Goal: Task Accomplishment & Management: Manage account settings

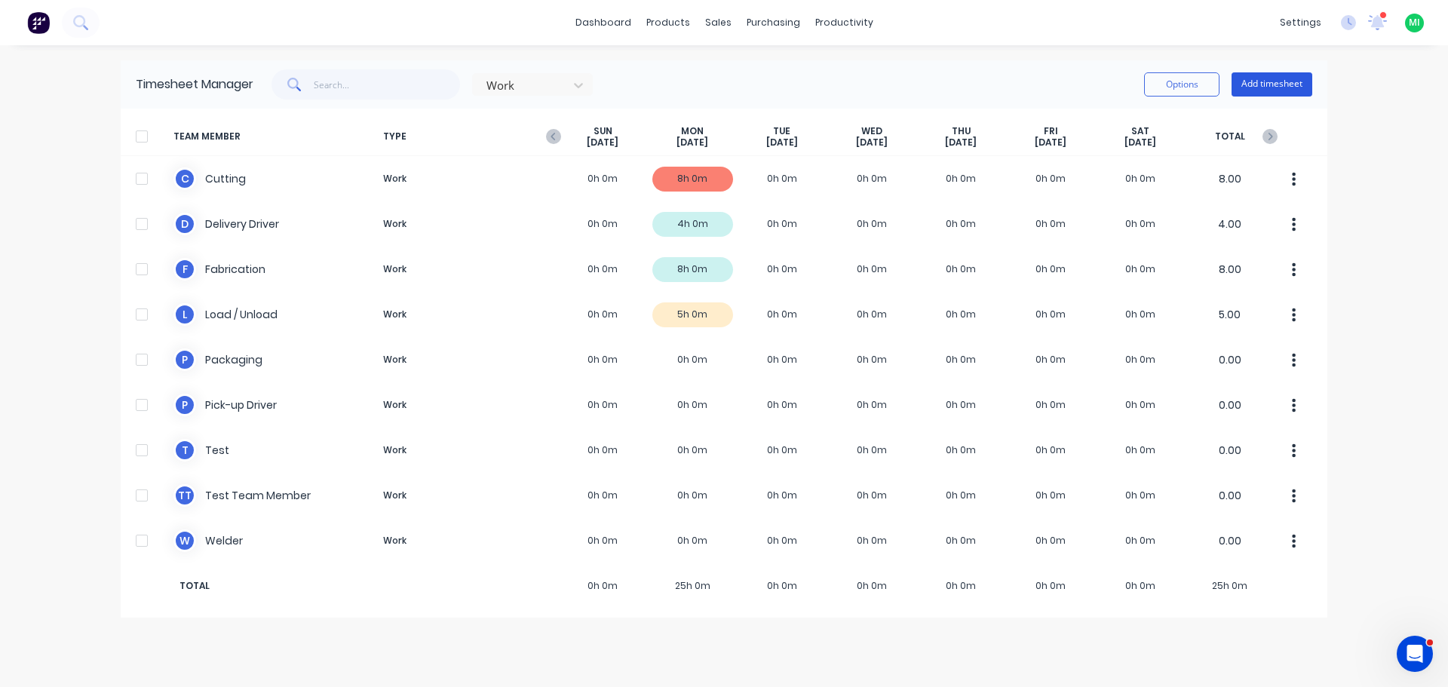
click at [1273, 87] on button "Add timesheet" at bounding box center [1272, 84] width 81 height 24
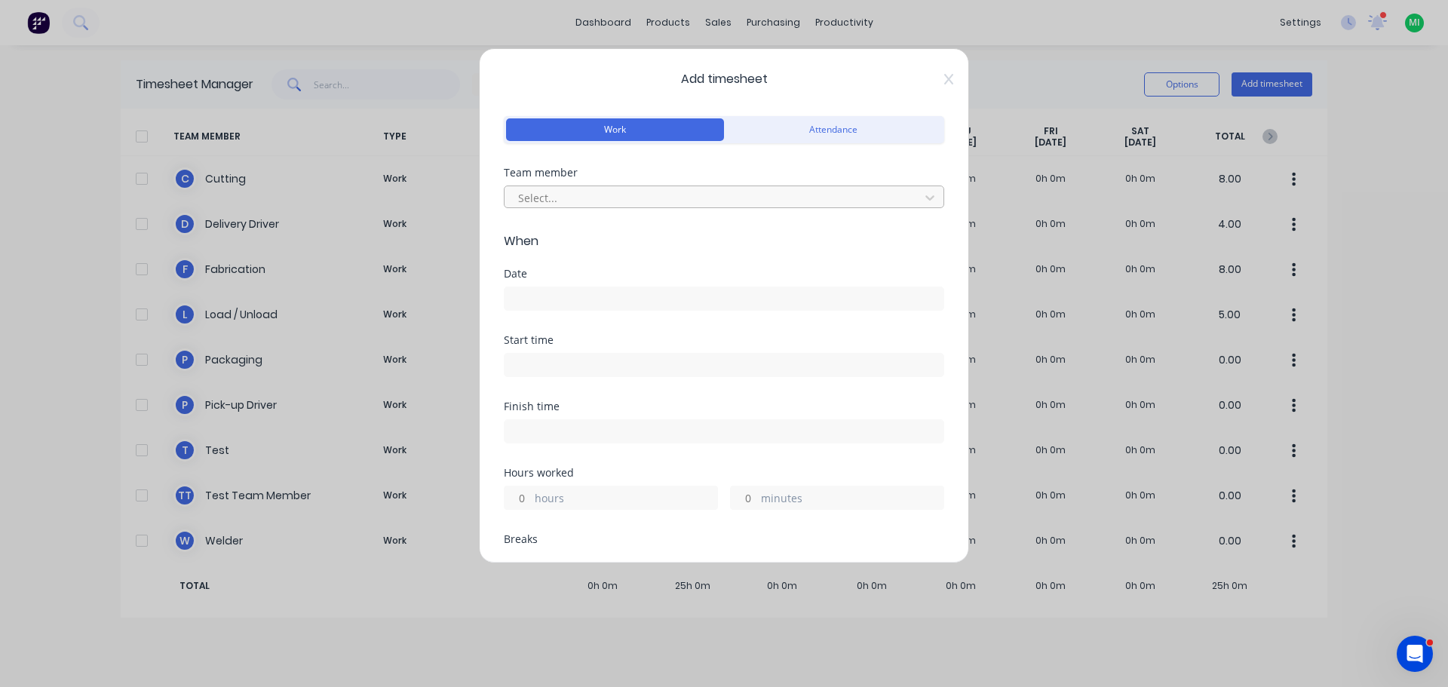
drag, startPoint x: 573, startPoint y: 172, endPoint x: 581, endPoint y: 204, distance: 33.3
click at [574, 174] on div "Team member" at bounding box center [724, 172] width 440 height 11
click at [585, 192] on div at bounding box center [714, 198] width 395 height 19
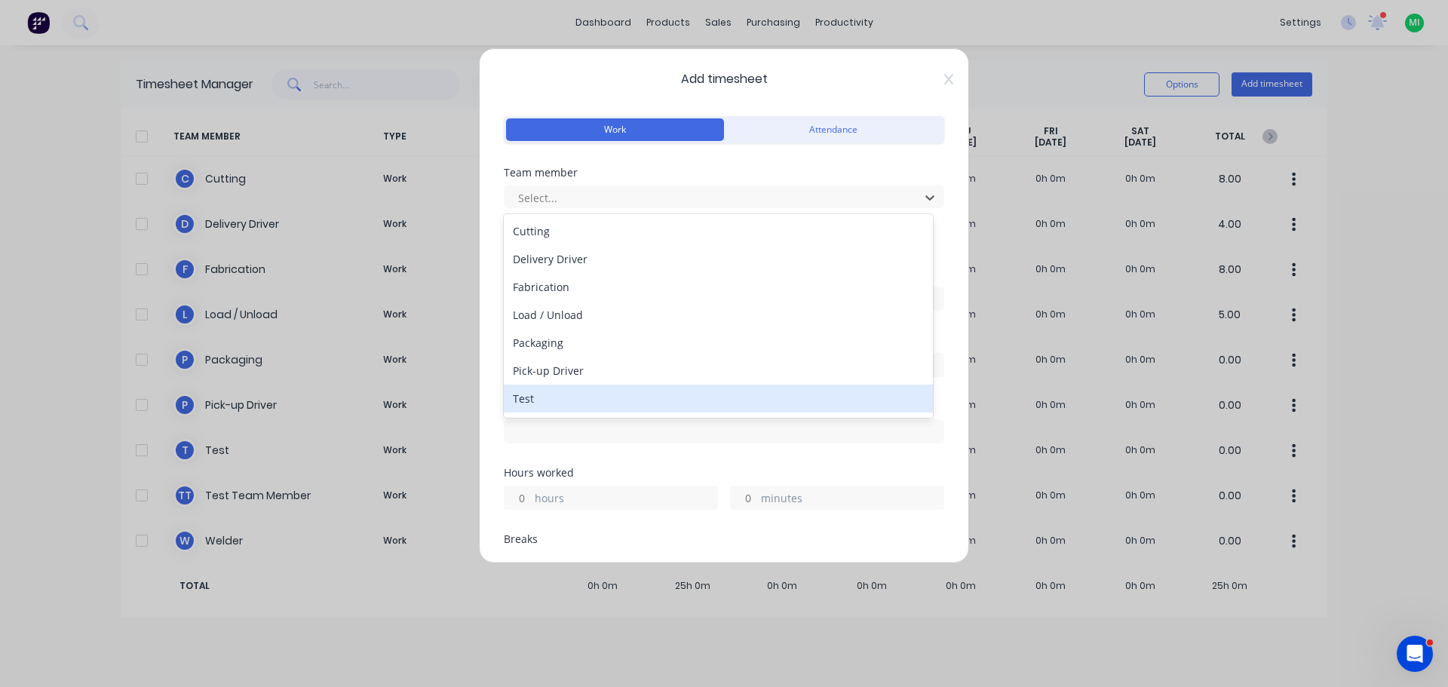
click at [543, 407] on div "Test" at bounding box center [718, 399] width 429 height 28
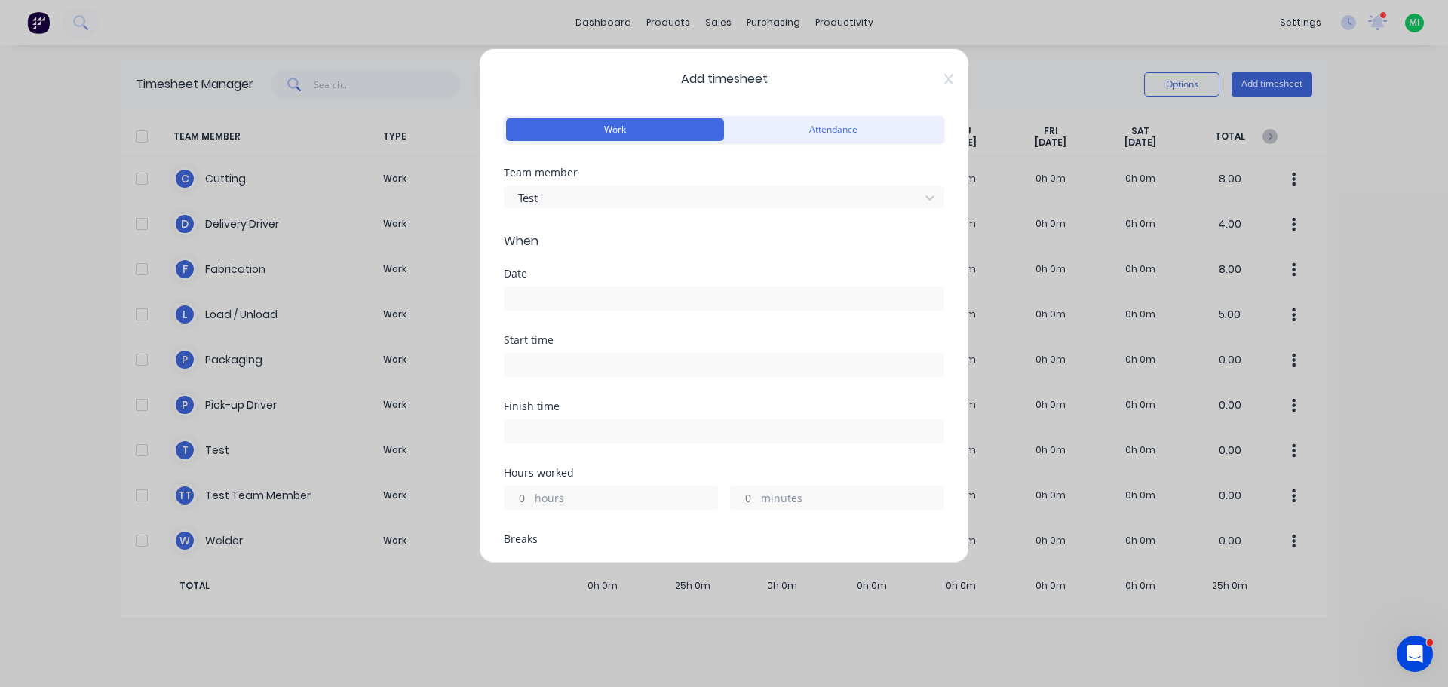
click at [572, 302] on input at bounding box center [724, 298] width 439 height 23
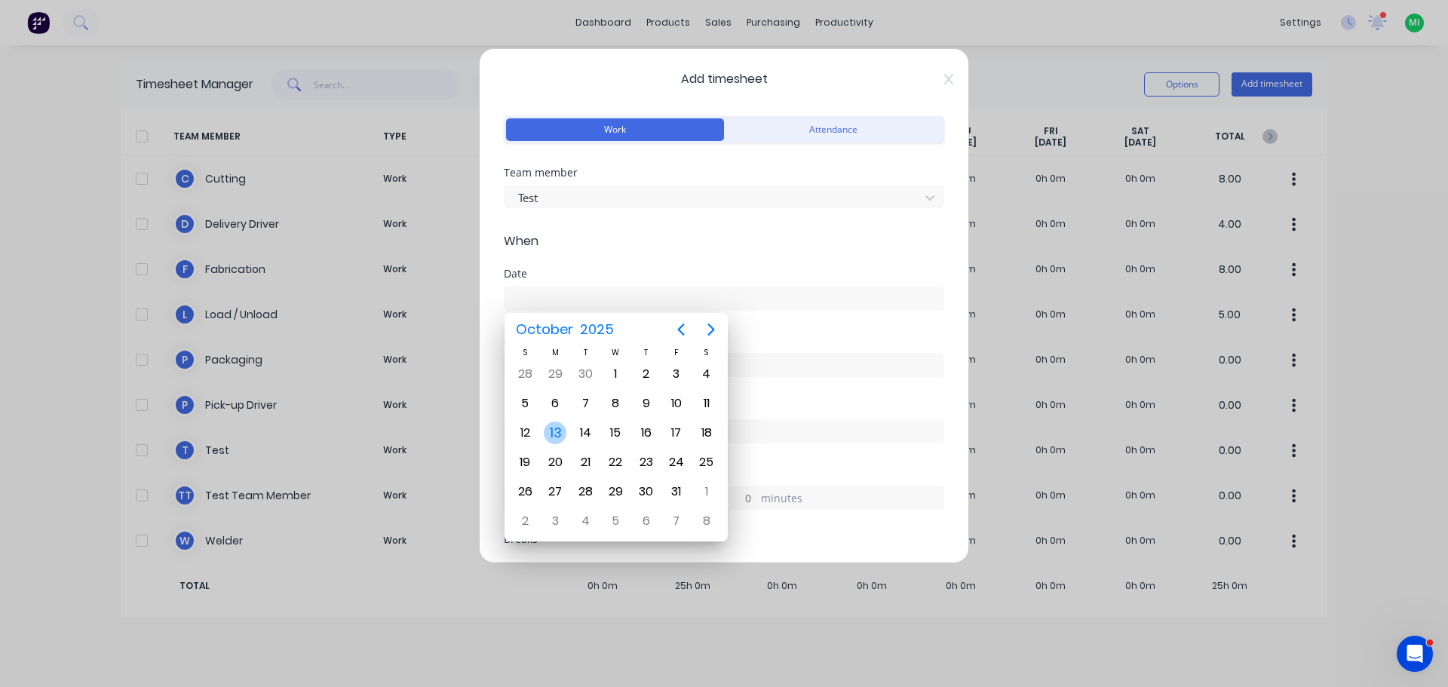
click at [557, 436] on div "13" at bounding box center [555, 433] width 23 height 23
type input "13/10/2025"
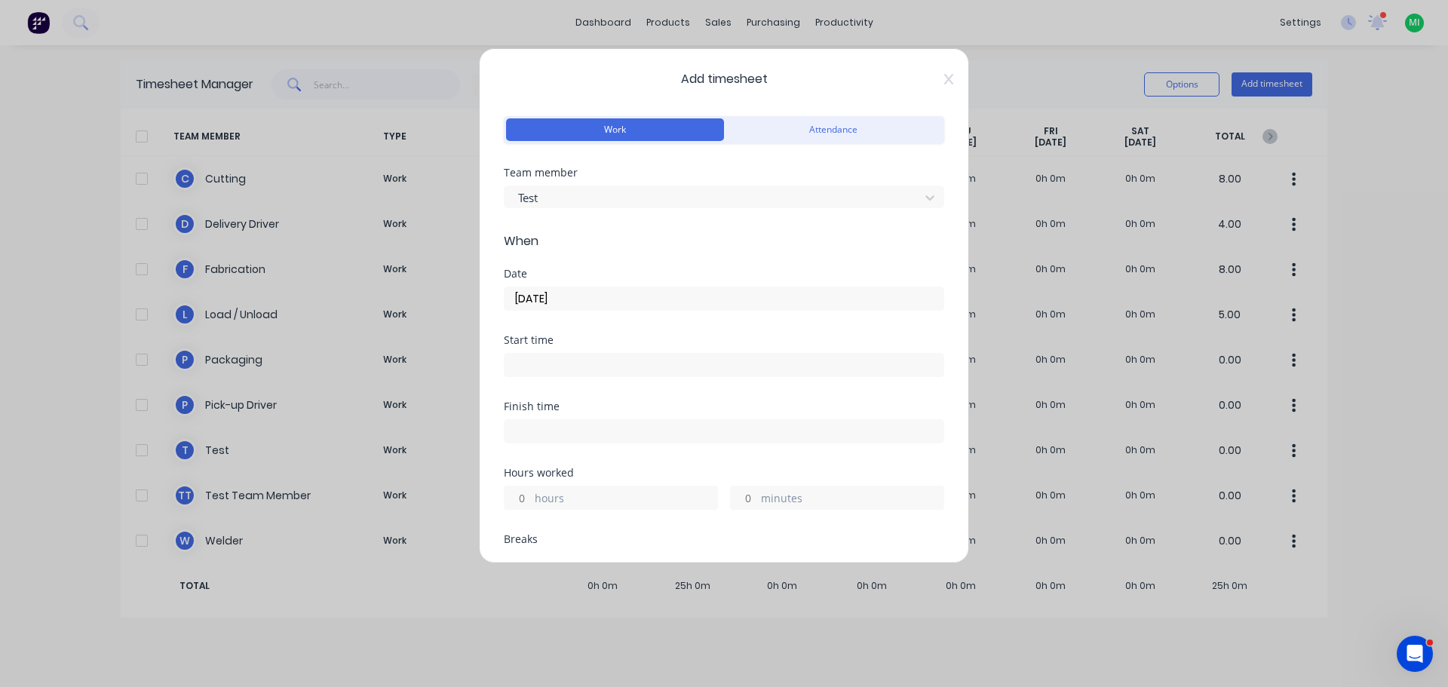
click at [529, 499] on input "hours" at bounding box center [518, 497] width 26 height 23
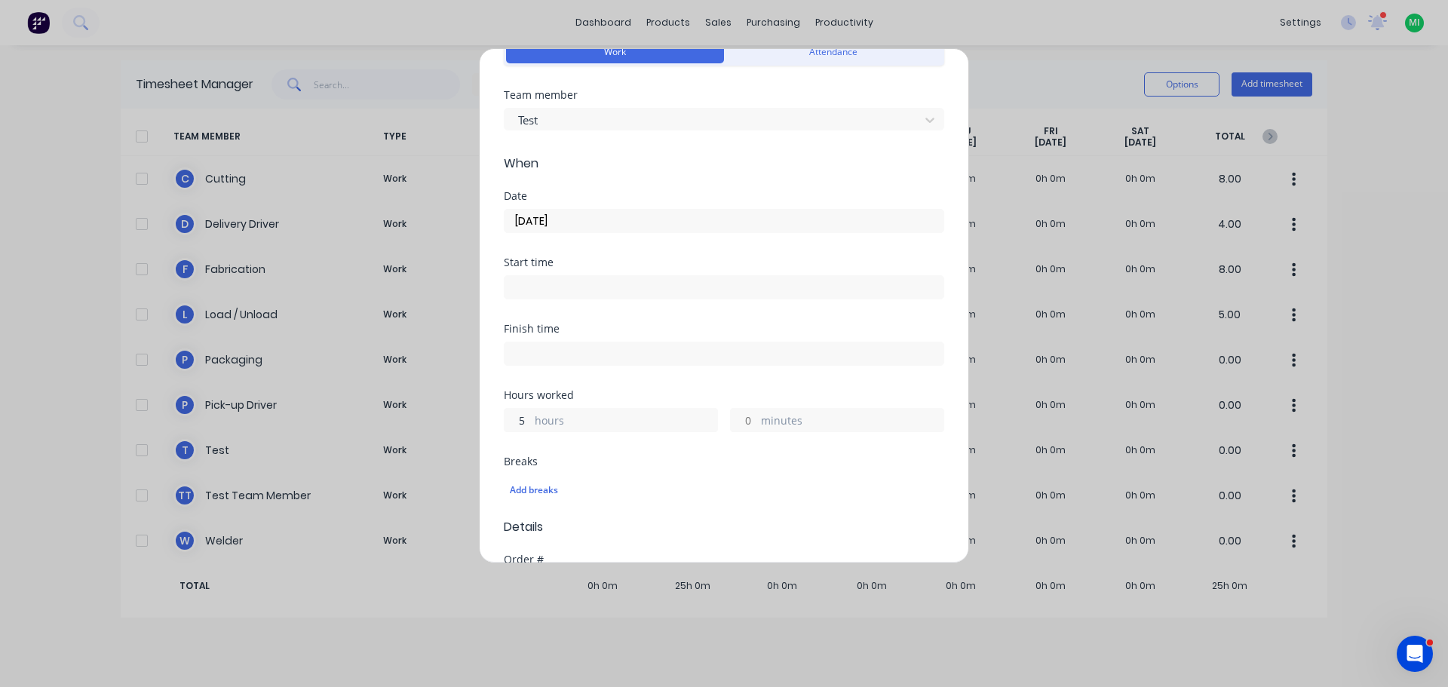
scroll to position [226, 0]
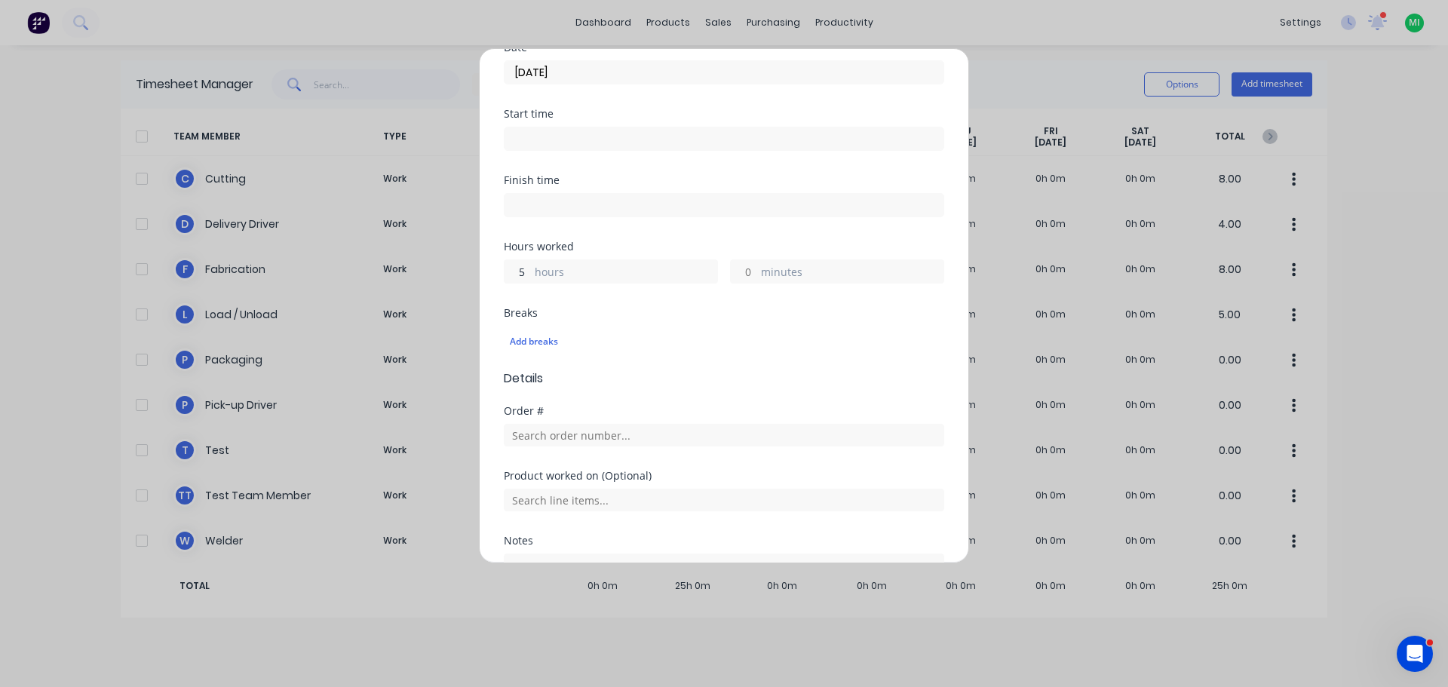
type input "5"
click at [531, 434] on input "text" at bounding box center [724, 435] width 440 height 23
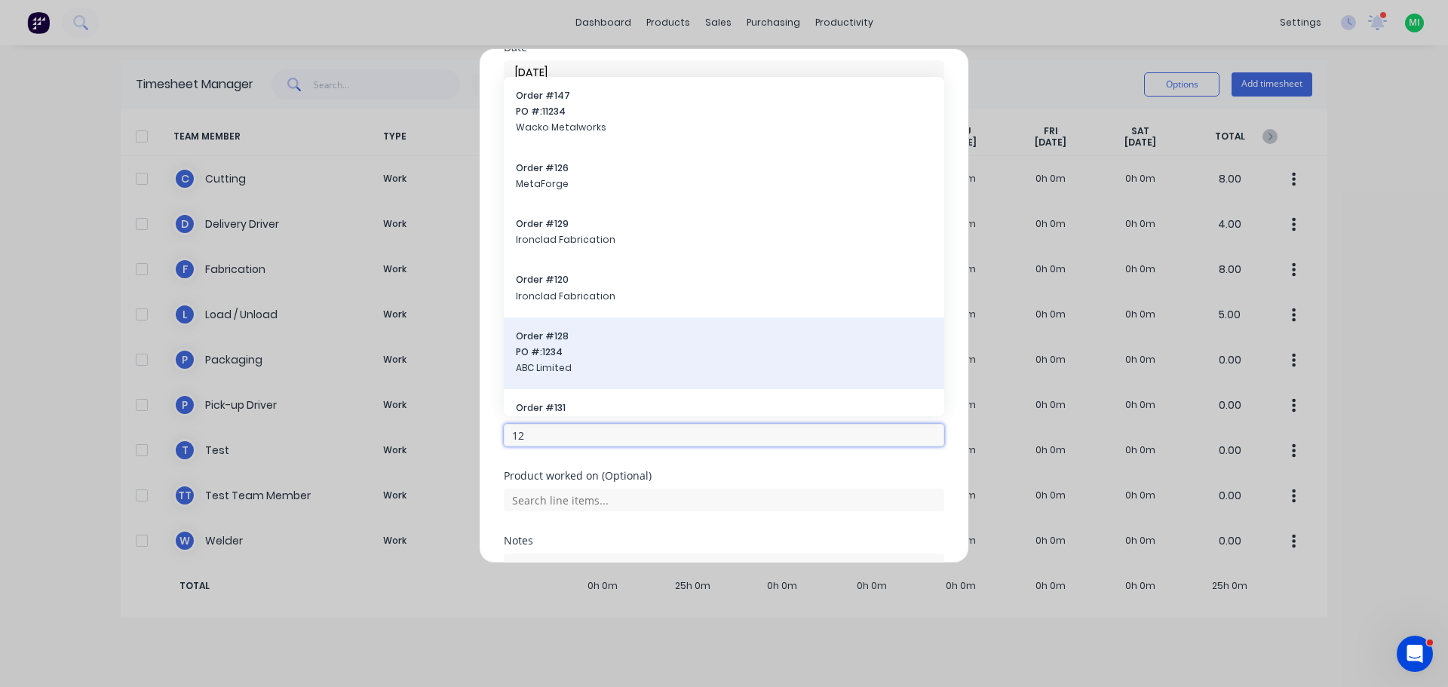
type input "12"
click at [542, 383] on div "Order # 128 PO #: 1234 ABC Limited" at bounding box center [724, 354] width 440 height 72
click at [545, 366] on span "ABC Limited" at bounding box center [724, 368] width 416 height 14
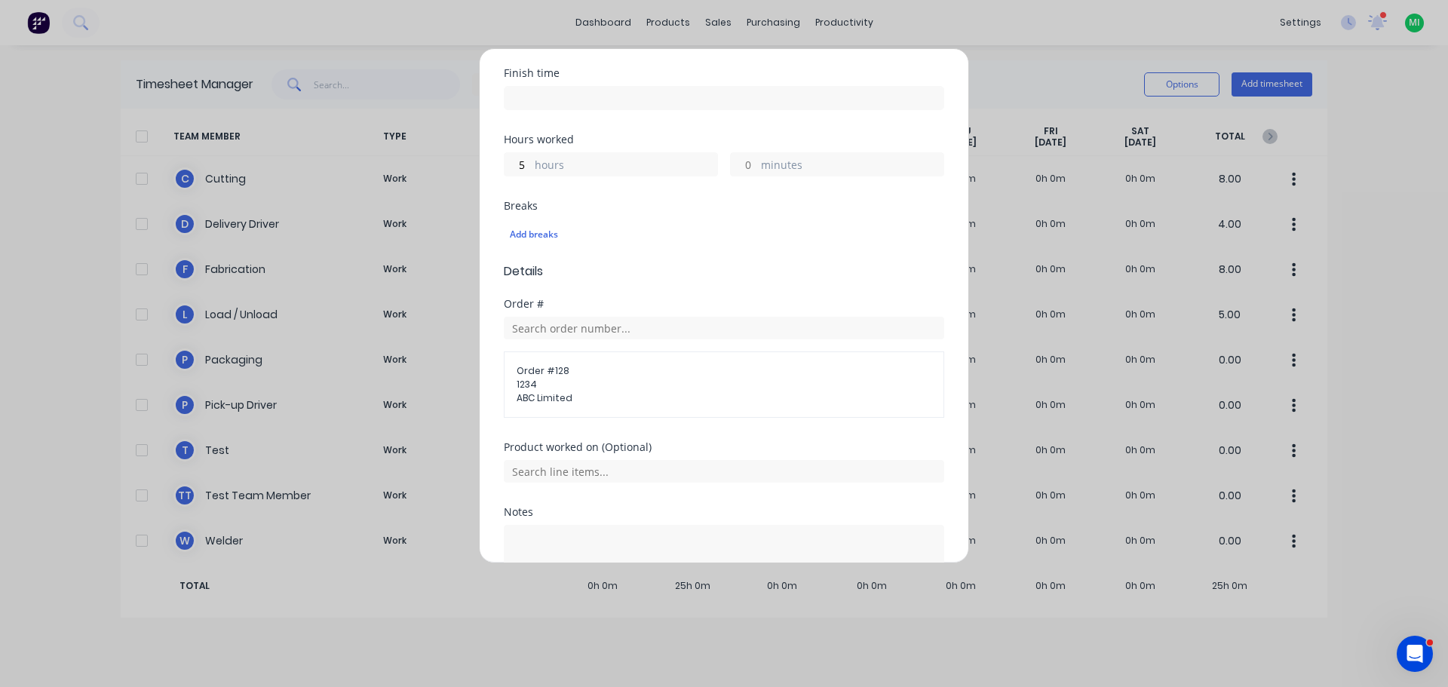
scroll to position [445, 0]
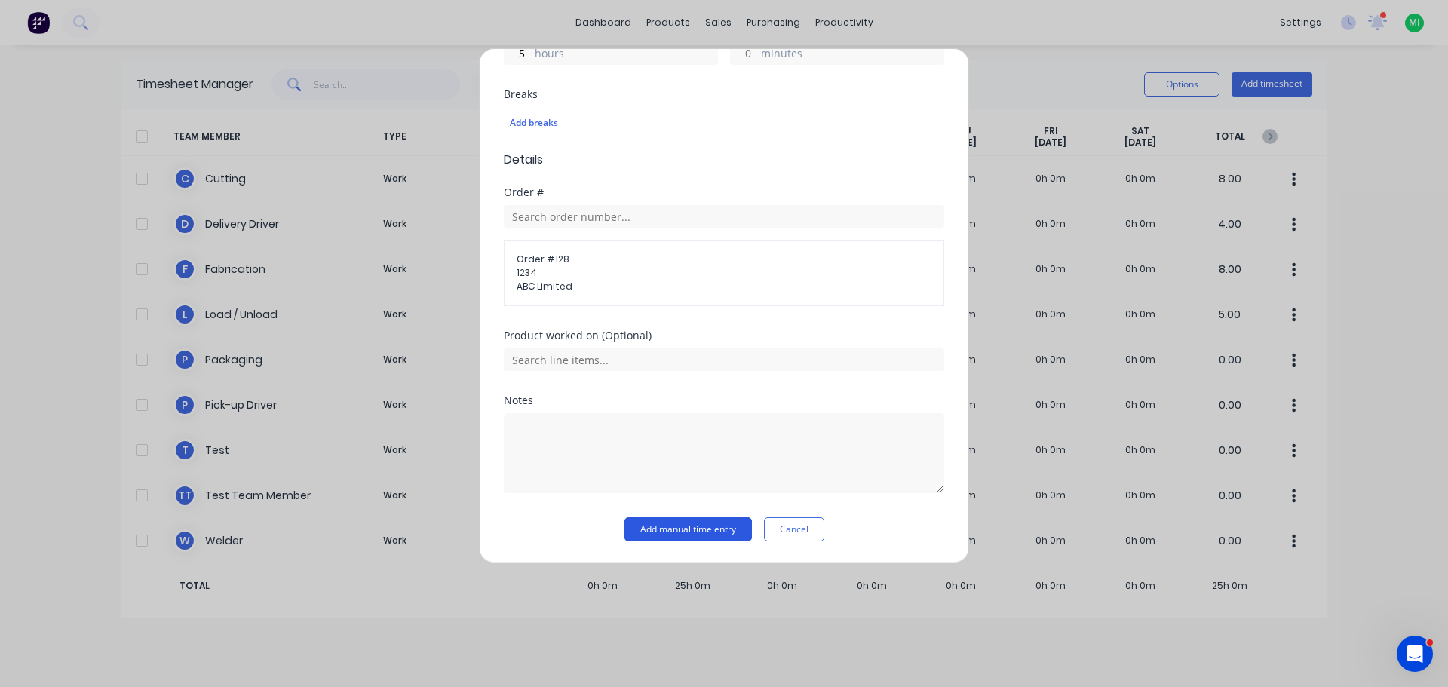
click at [686, 519] on button "Add manual time entry" at bounding box center [687, 529] width 127 height 24
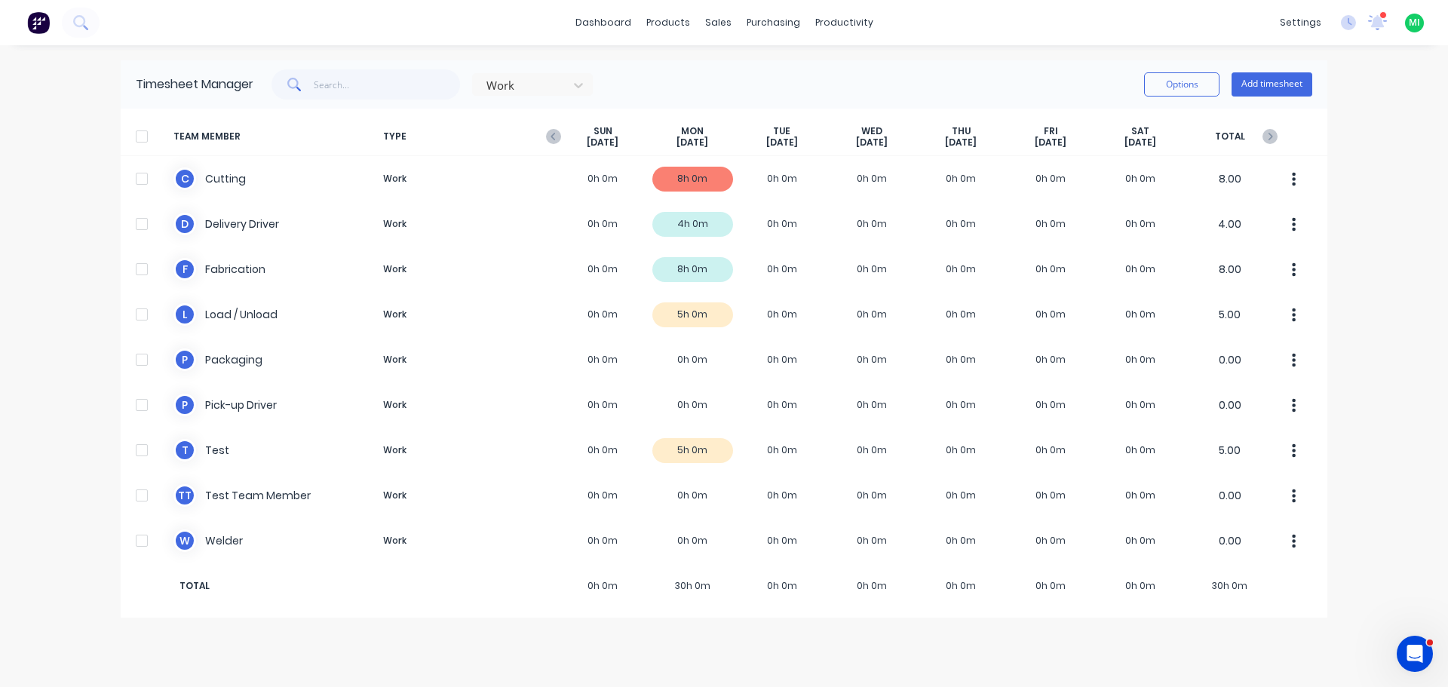
click at [1408, 27] on div "MI Maricar's Test Account Maricar Infante Administrator Profile Sign out" at bounding box center [1414, 23] width 19 height 19
click at [1414, 21] on span "MI" at bounding box center [1414, 23] width 11 height 14
click at [348, 91] on input "text" at bounding box center [387, 84] width 147 height 30
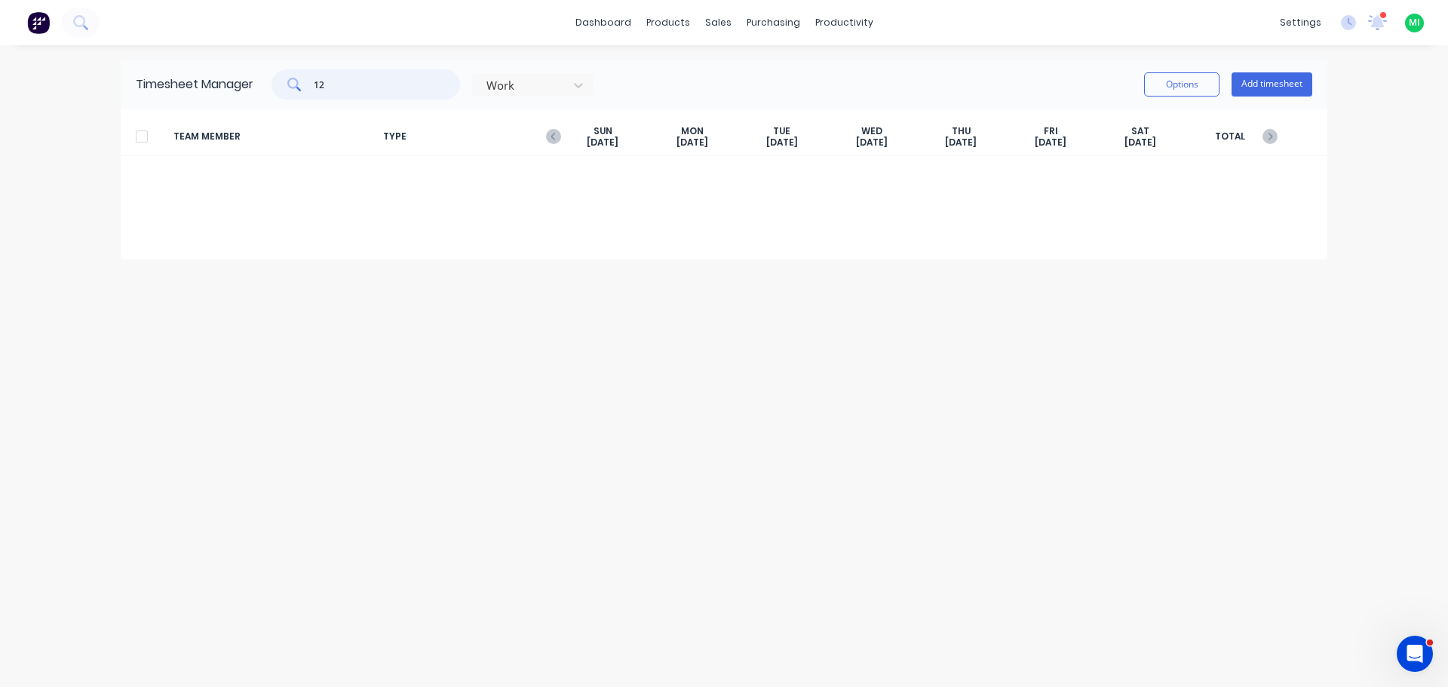
type input "1"
type input "a"
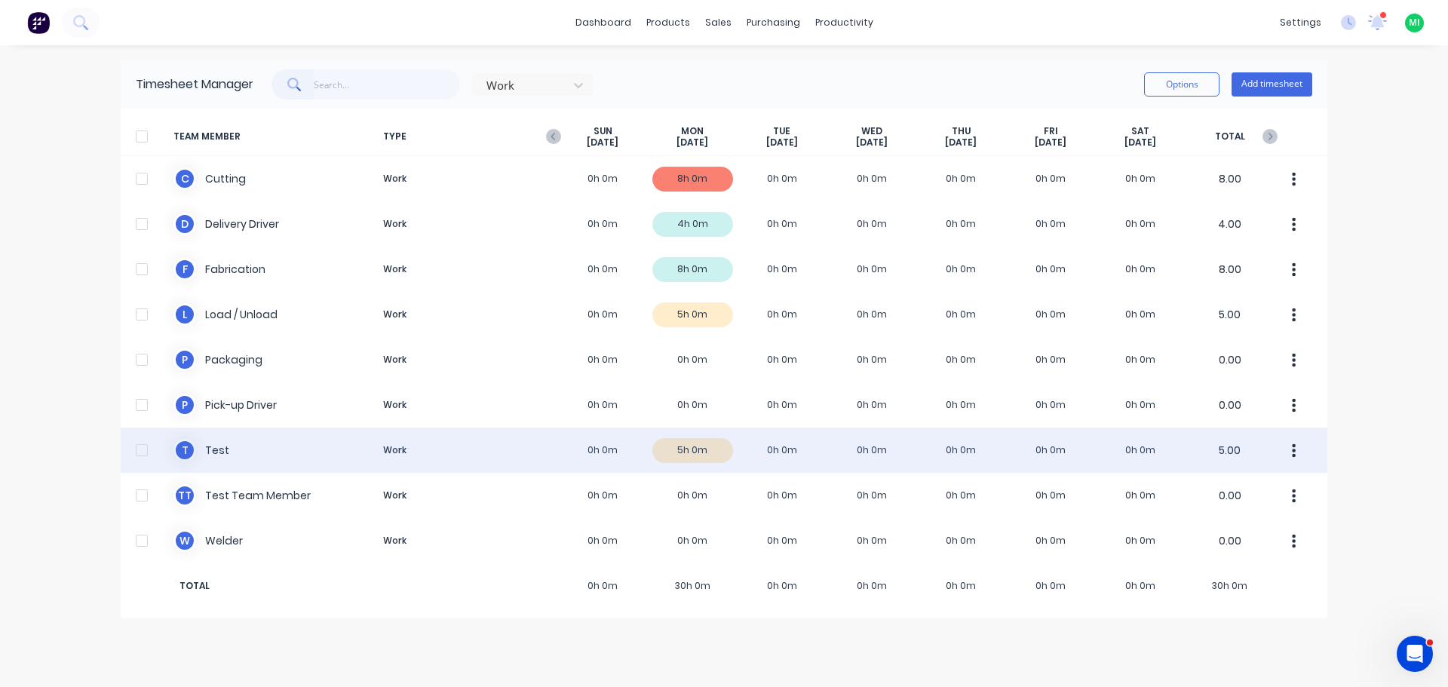
click at [551, 437] on div "T Test Work 0h 0m 5h 0m 0h 0m 0h 0m 0h 0m 0h 0m 0h 0m 5.00" at bounding box center [724, 450] width 1207 height 45
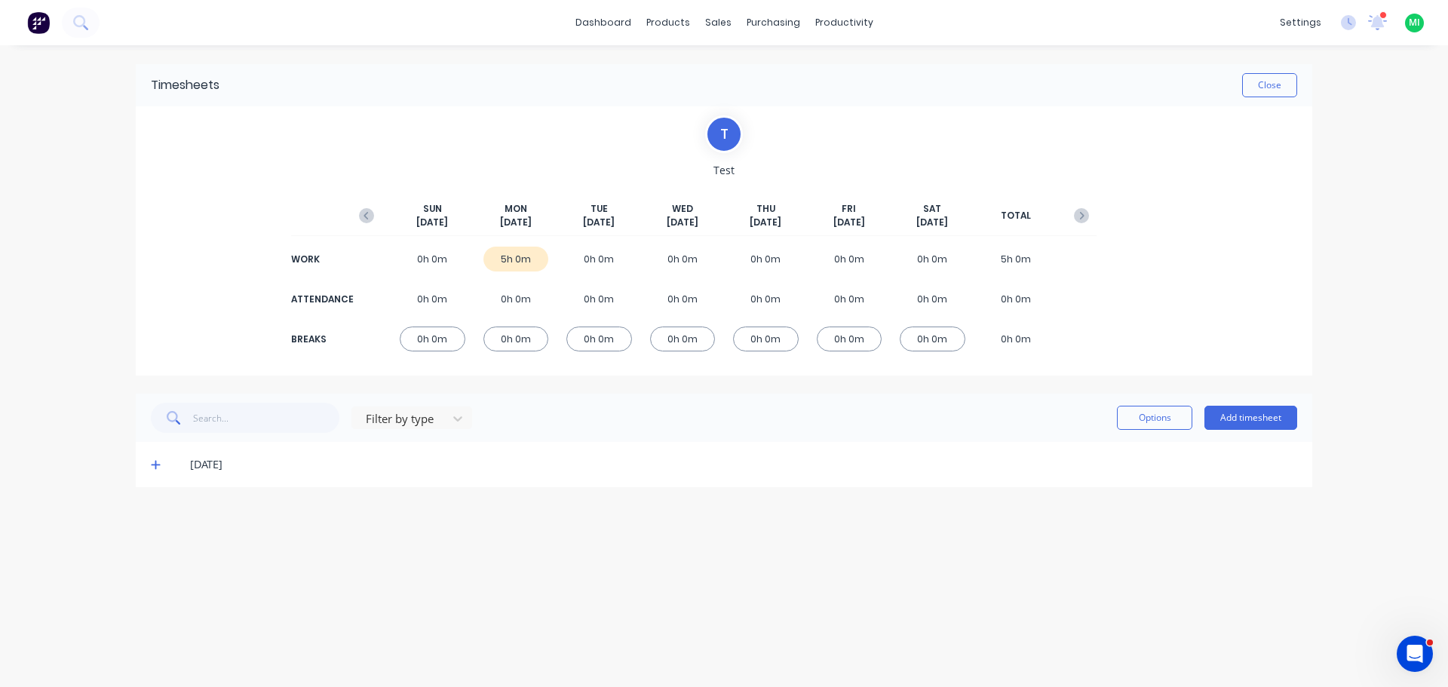
click at [154, 466] on icon at bounding box center [156, 464] width 10 height 11
click at [1275, 79] on button "Close" at bounding box center [1269, 85] width 55 height 24
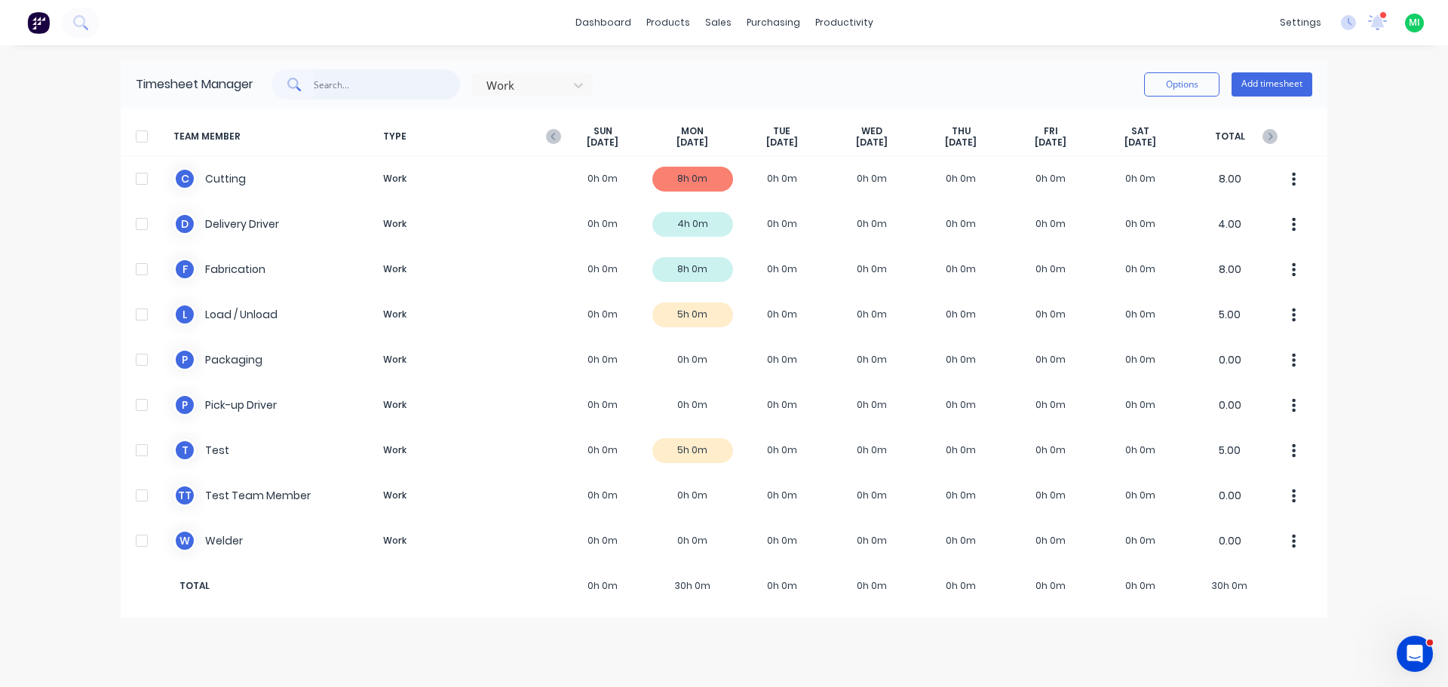
click at [335, 82] on input "text" at bounding box center [387, 84] width 147 height 30
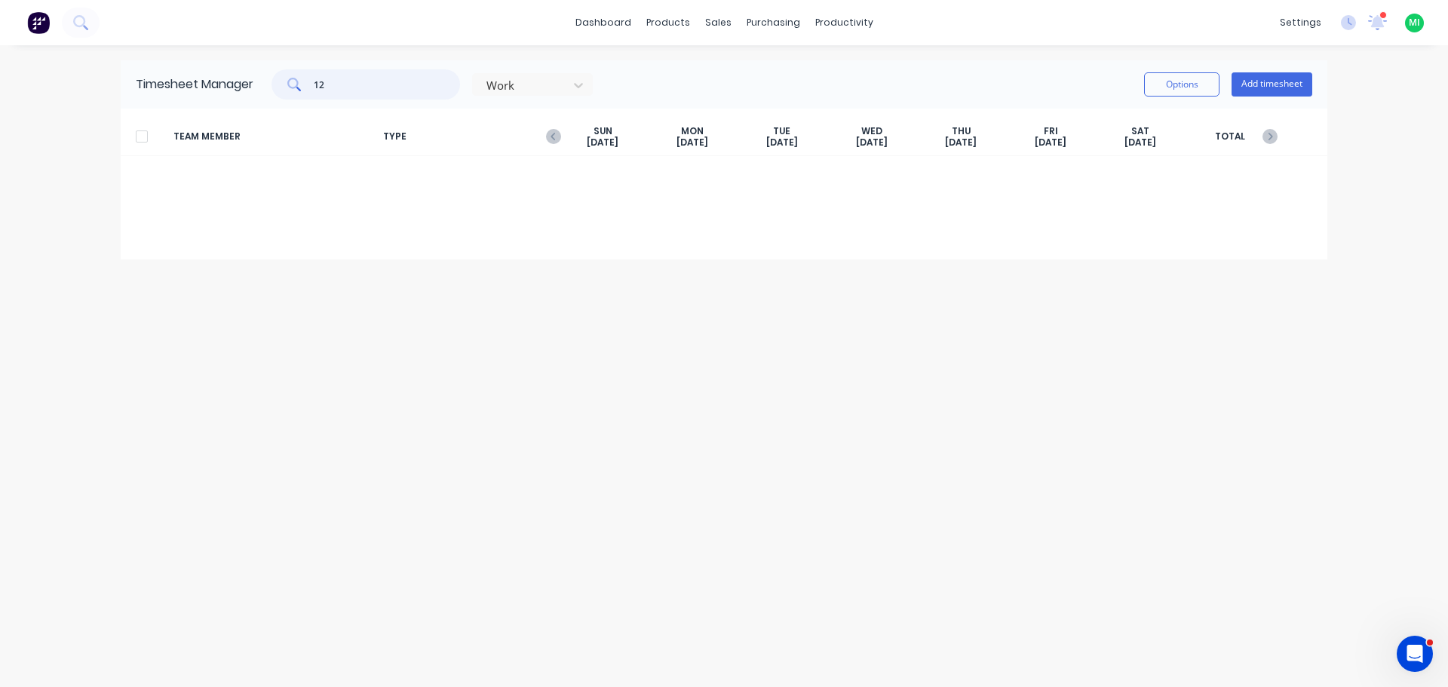
type input "1"
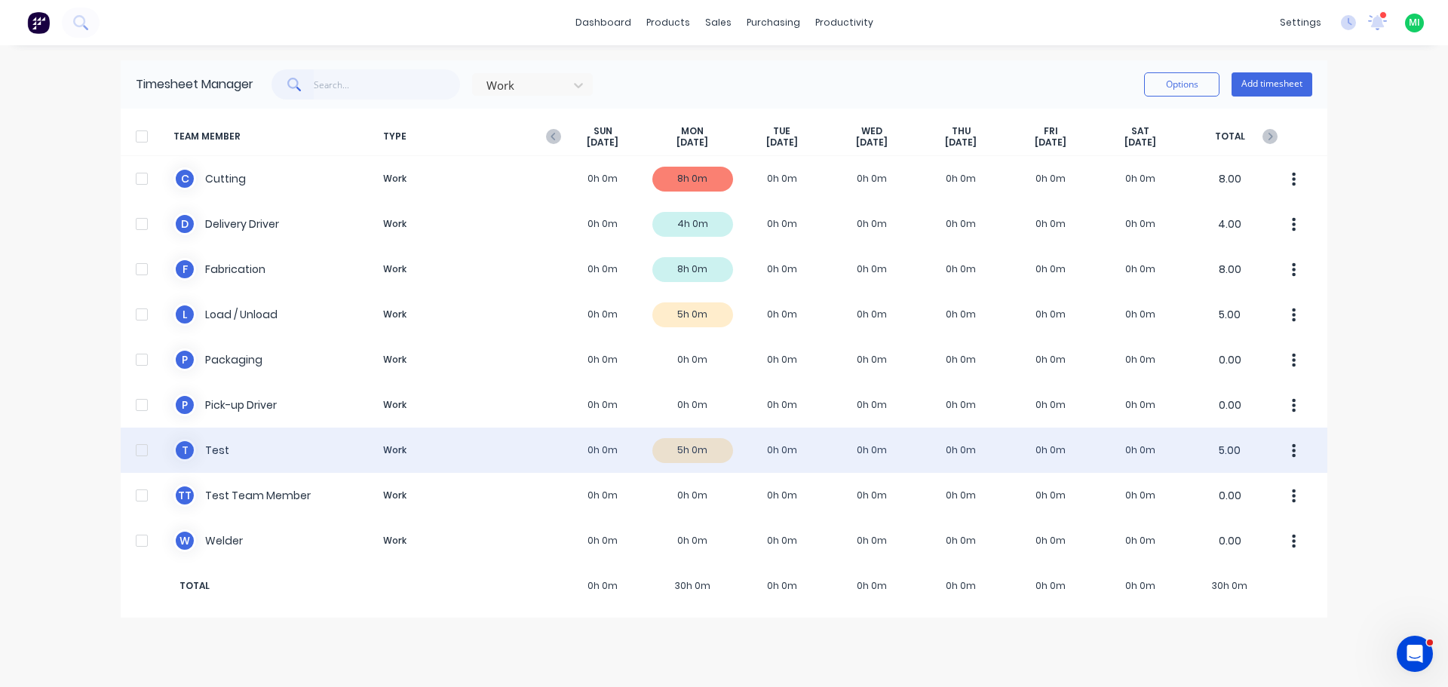
click at [612, 461] on div "T Test Work 0h 0m 5h 0m 0h 0m 0h 0m 0h 0m 0h 0m 0h 0m 5.00" at bounding box center [724, 450] width 1207 height 45
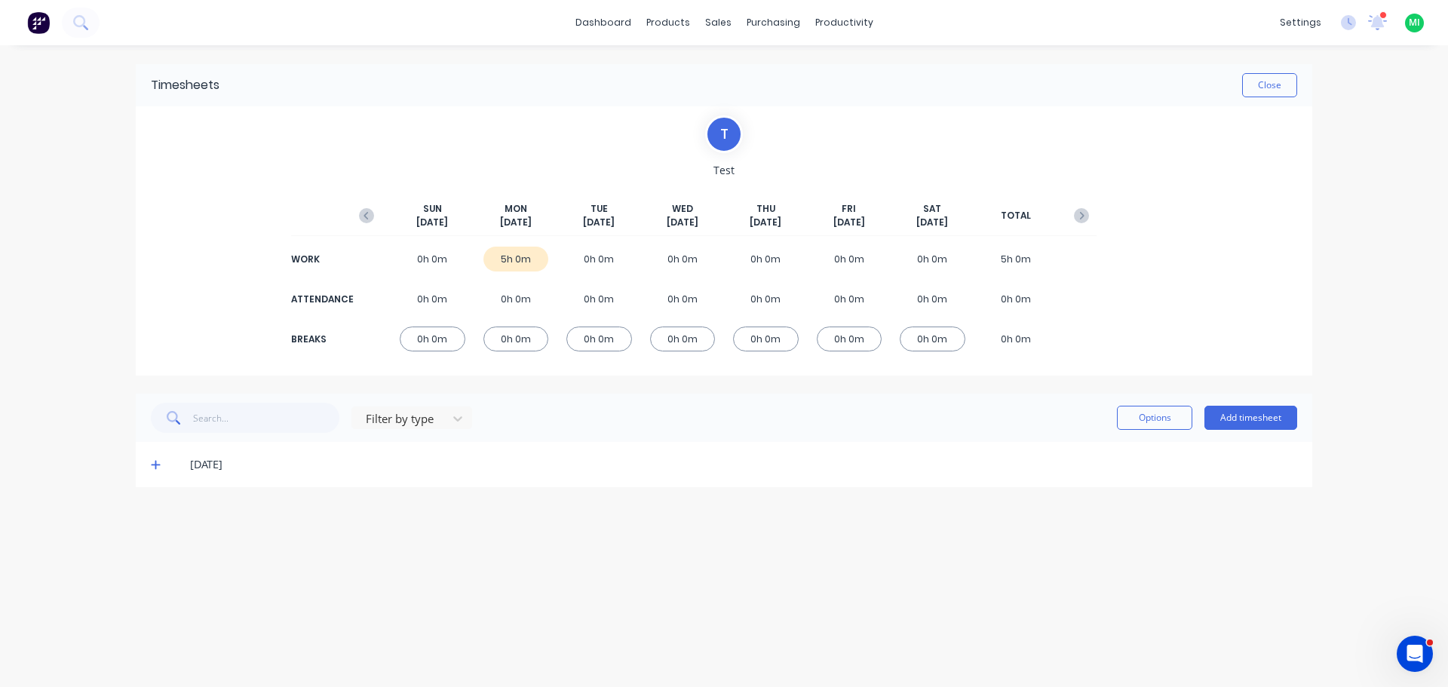
click at [154, 460] on icon at bounding box center [156, 464] width 10 height 11
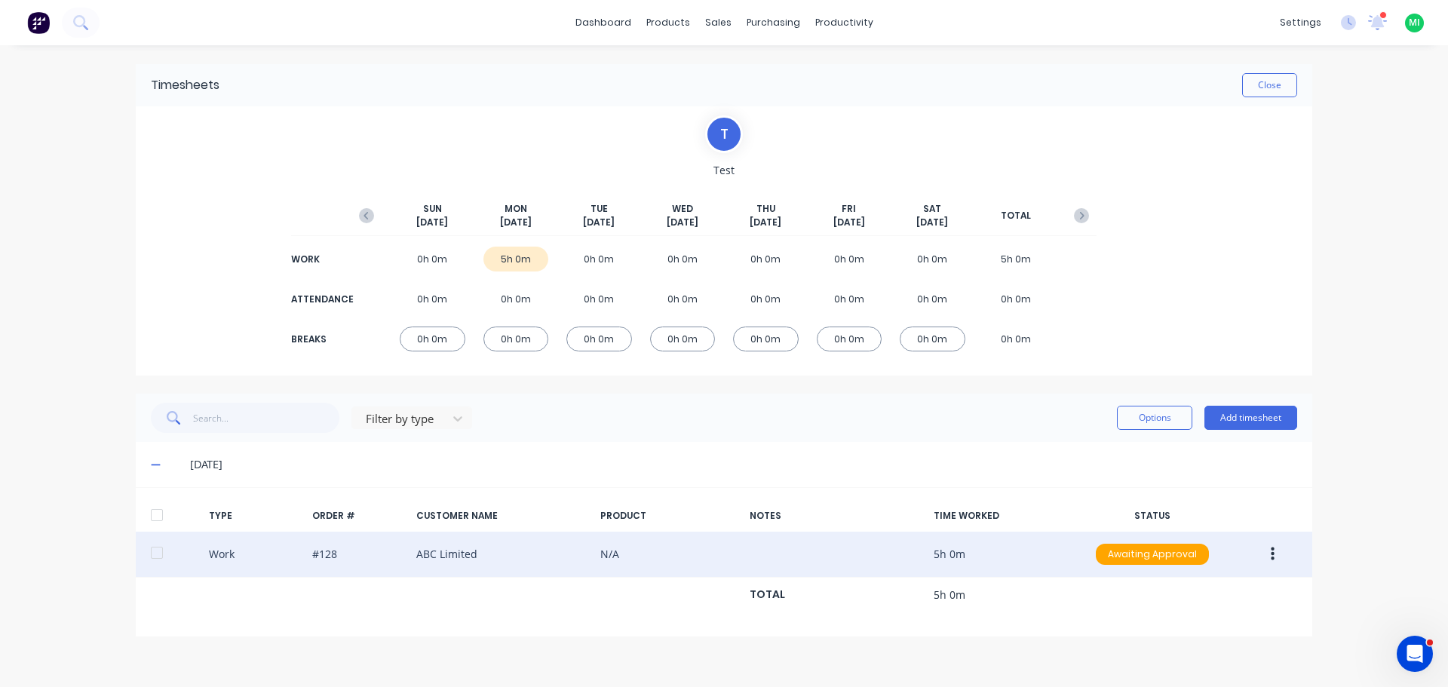
click at [1269, 551] on button "button" at bounding box center [1272, 554] width 35 height 27
click at [1190, 502] on div "Edit" at bounding box center [1219, 497] width 116 height 22
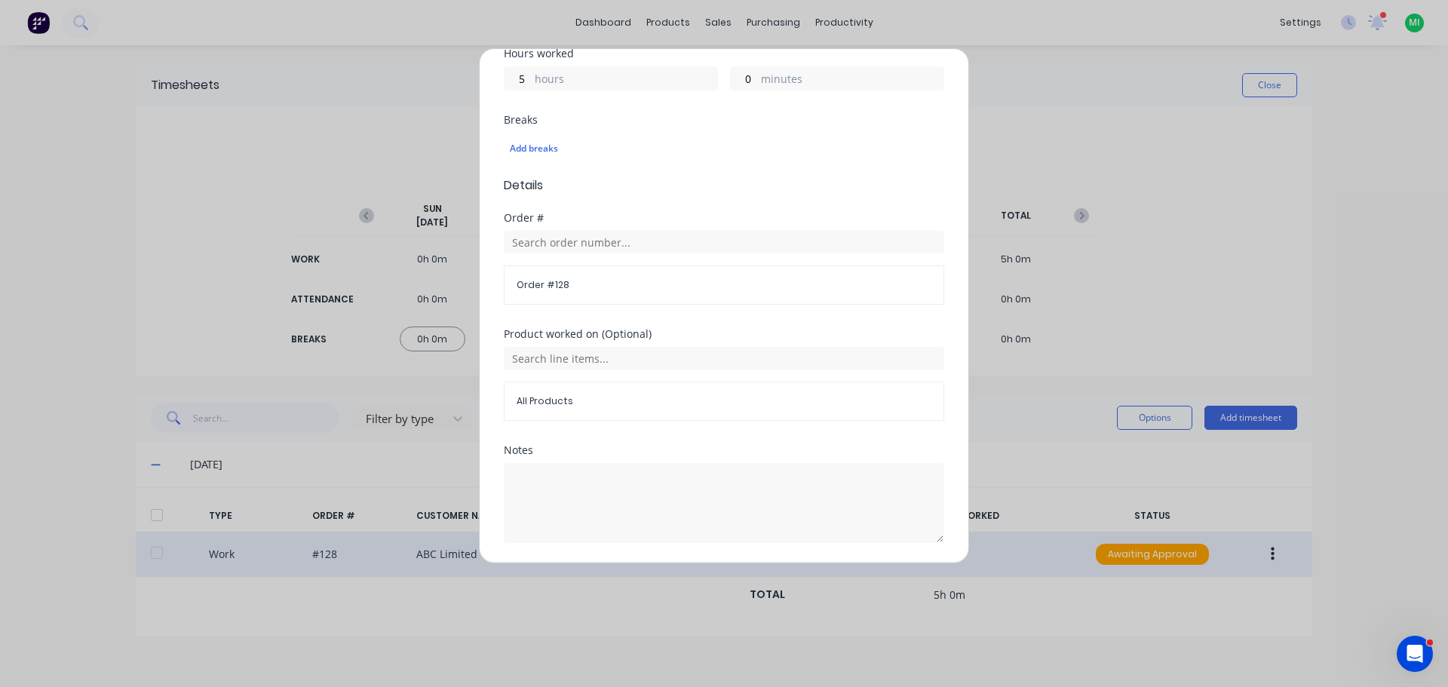
scroll to position [404, 0]
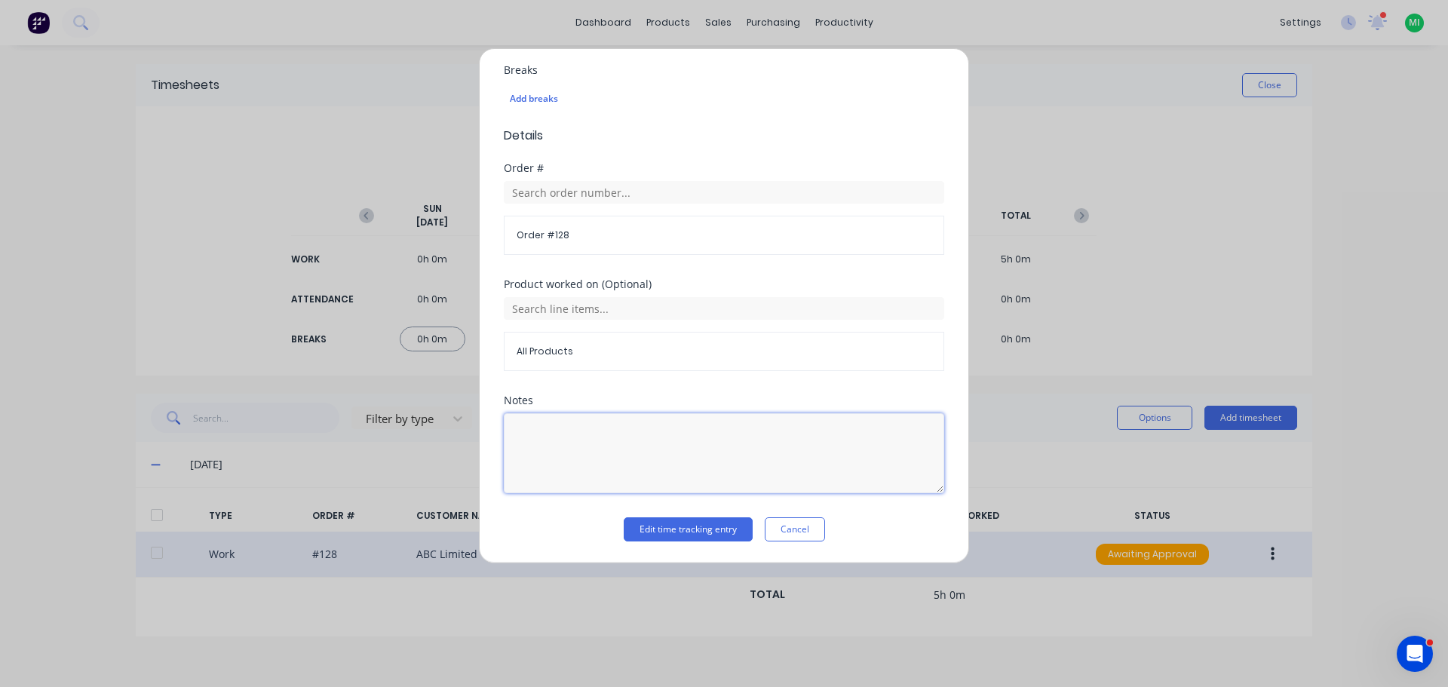
click at [593, 447] on textarea at bounding box center [724, 453] width 440 height 80
type textarea "128 test 125"
click at [686, 525] on button "Edit time tracking entry" at bounding box center [688, 529] width 129 height 24
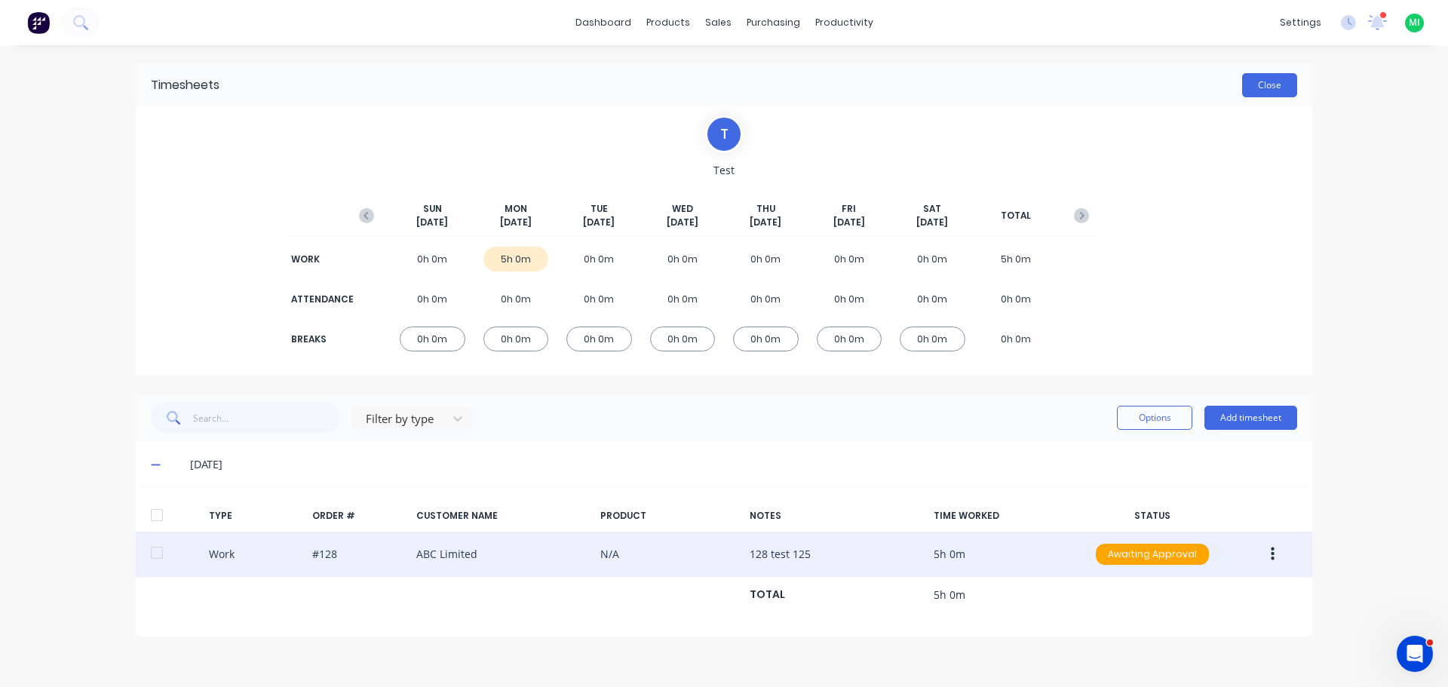
click at [1263, 90] on button "Close" at bounding box center [1269, 85] width 55 height 24
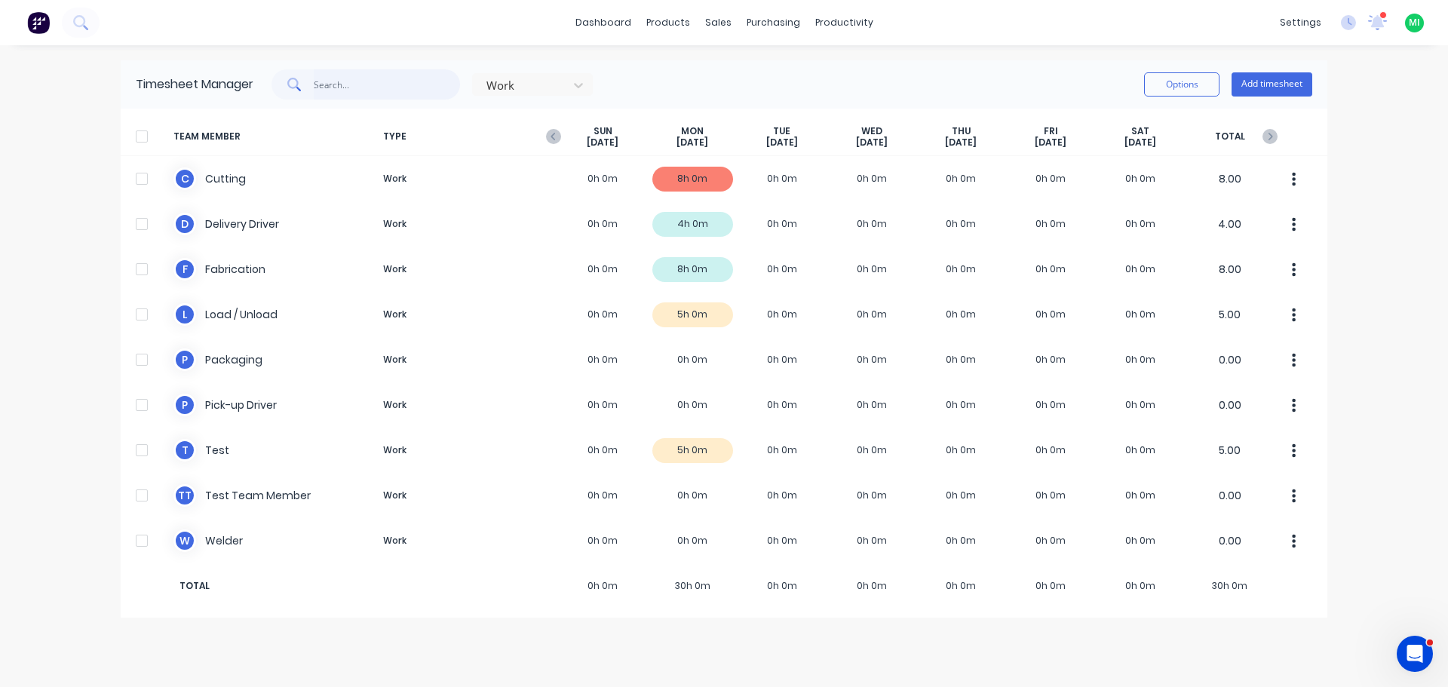
click at [335, 99] on input "text" at bounding box center [387, 84] width 147 height 30
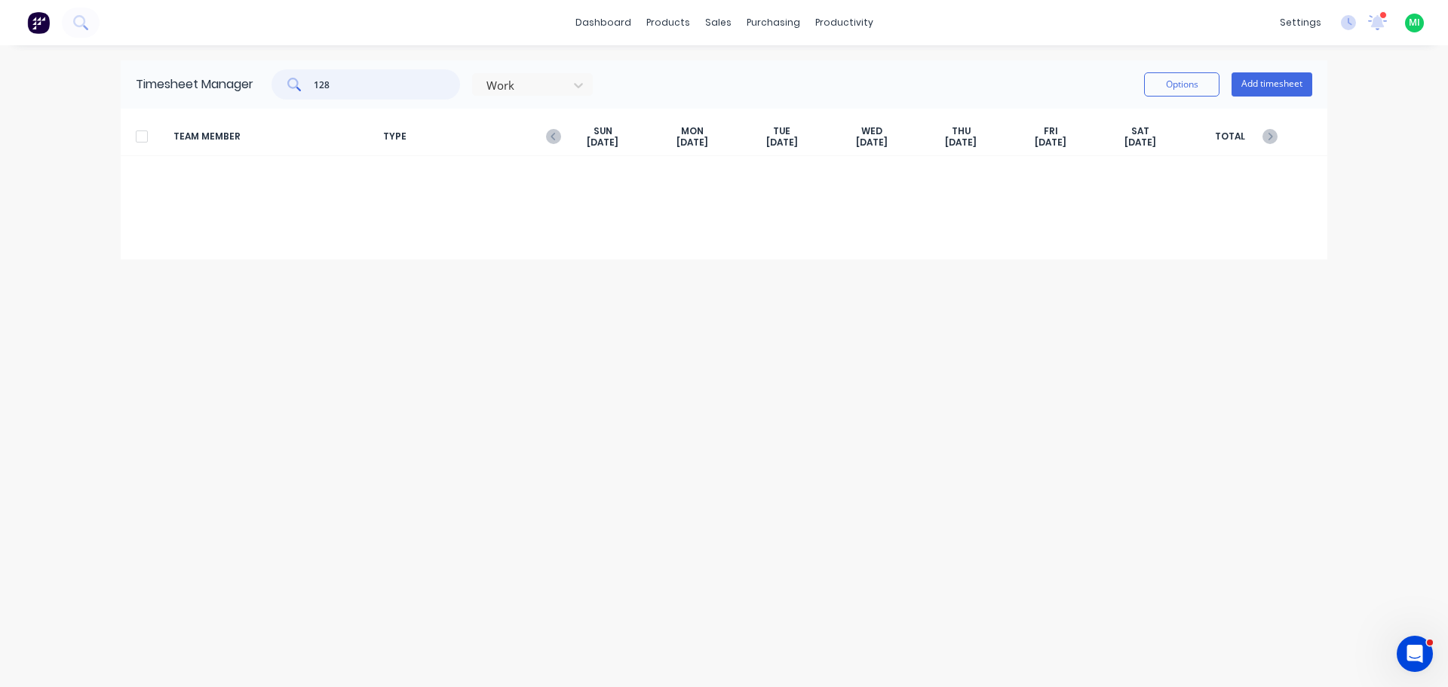
type input "128"
drag, startPoint x: 377, startPoint y: 86, endPoint x: 199, endPoint y: 103, distance: 178.8
click at [180, 96] on div "Timesheet Manager 128 Work Options Add timesheet" at bounding box center [724, 84] width 1207 height 48
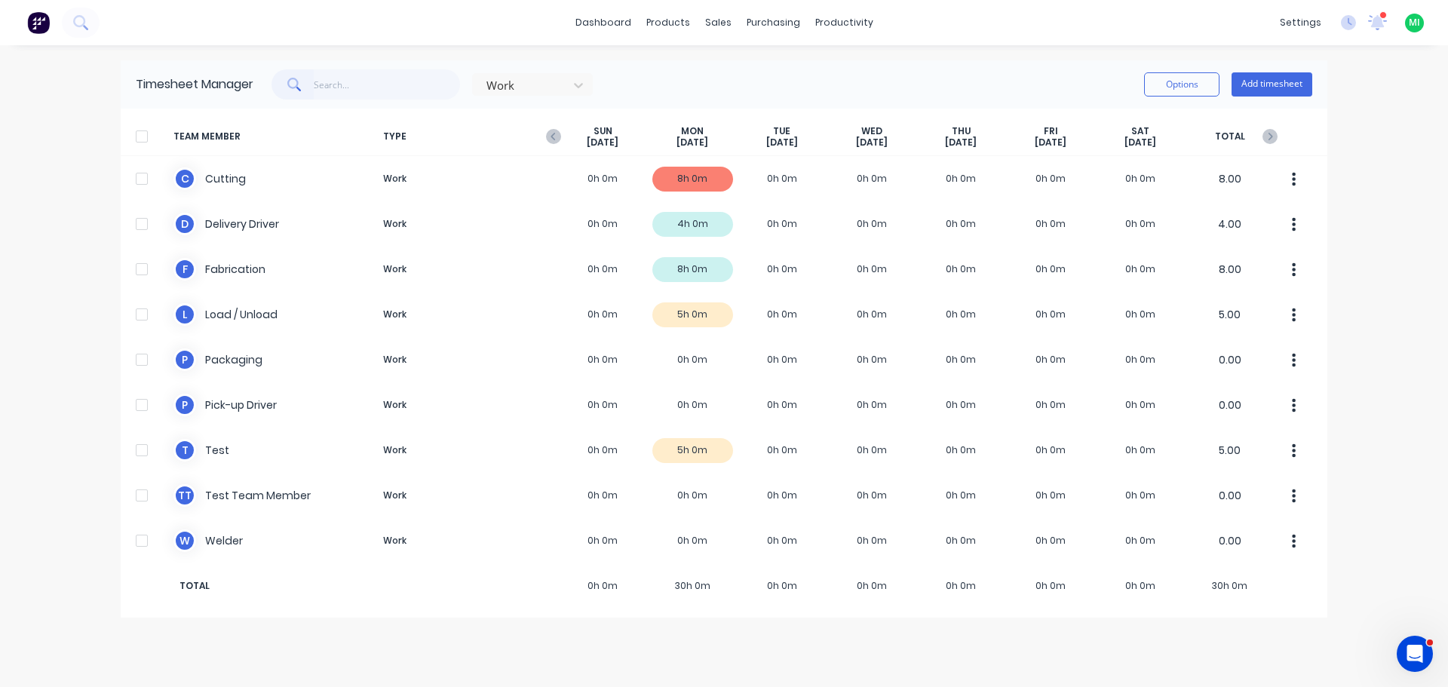
click at [628, 93] on div "Work Options Add timesheet" at bounding box center [782, 84] width 1059 height 30
click at [521, 95] on div "Work" at bounding box center [522, 85] width 84 height 23
click at [1273, 84] on button "Add timesheet" at bounding box center [1272, 84] width 81 height 24
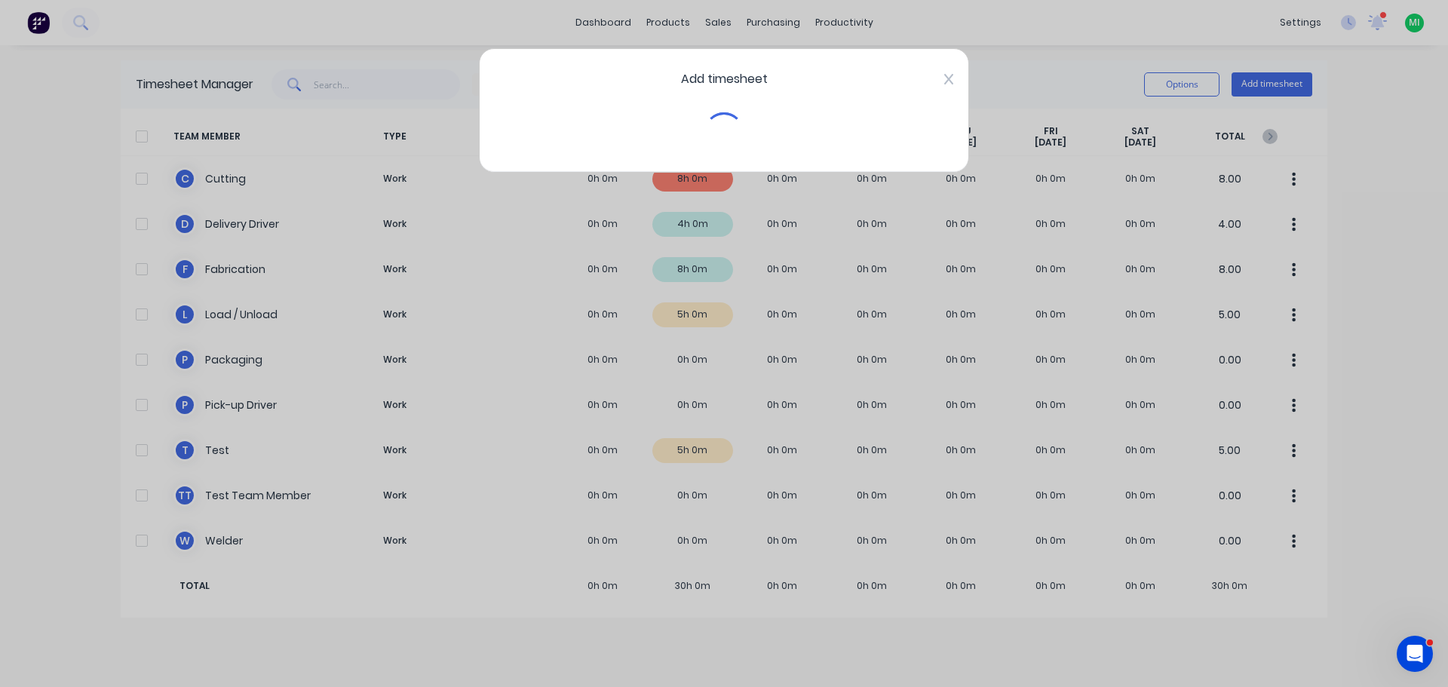
click at [947, 75] on icon at bounding box center [948, 79] width 9 height 12
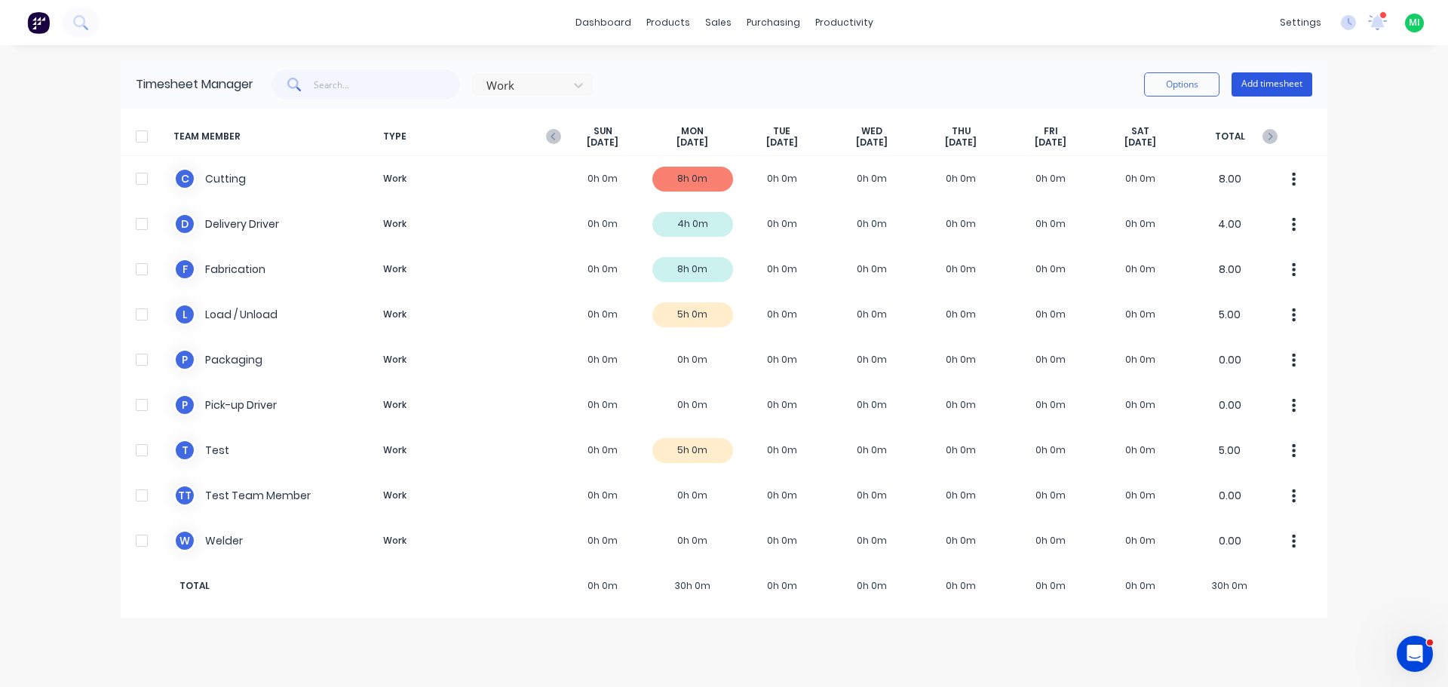
click at [1285, 84] on button "Add timesheet" at bounding box center [1272, 84] width 81 height 24
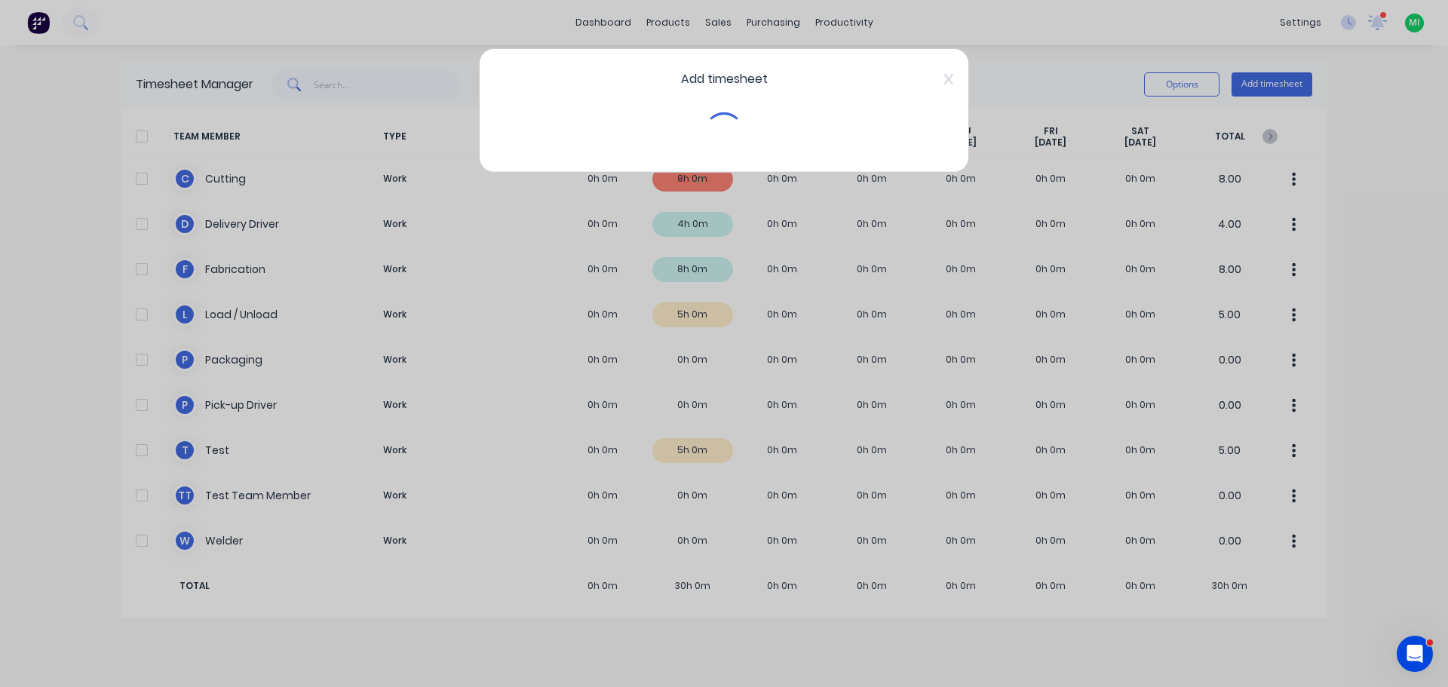
click at [945, 74] on icon at bounding box center [948, 79] width 9 height 12
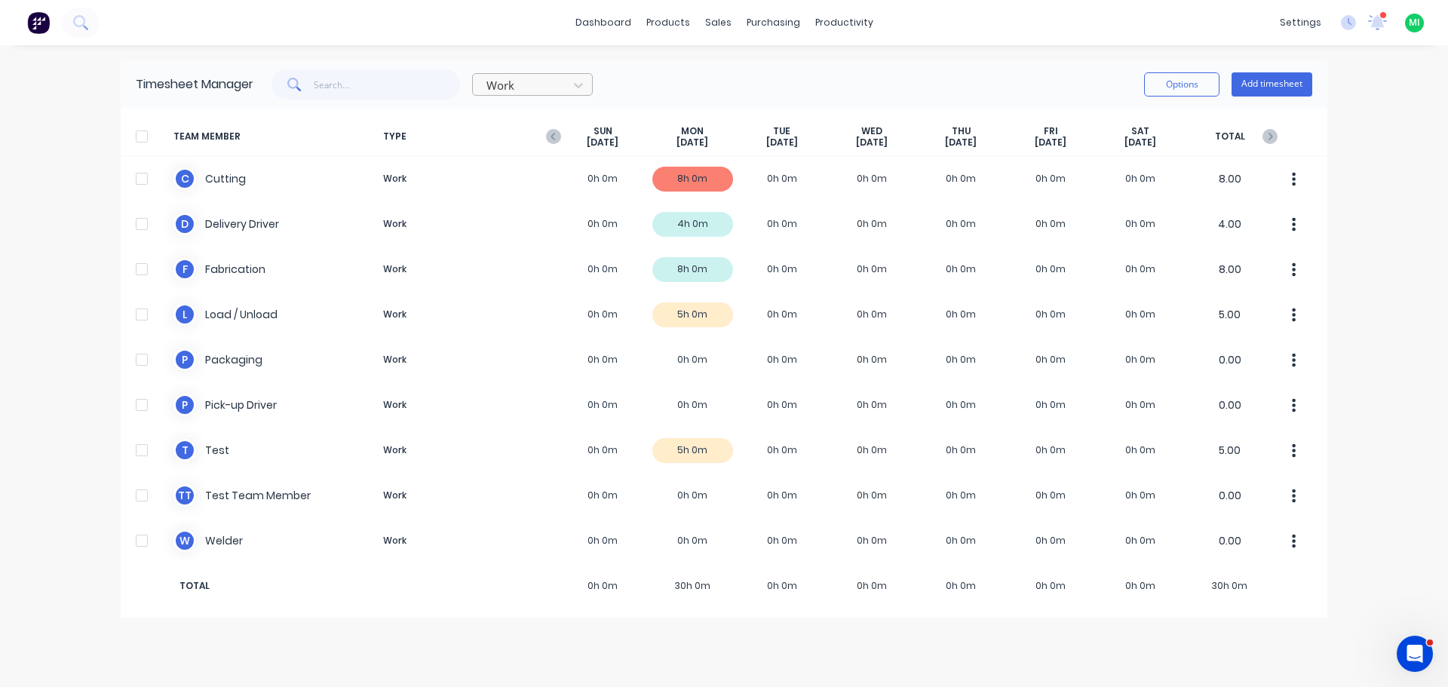
click at [554, 91] on div at bounding box center [522, 85] width 75 height 19
click at [526, 155] on div "Attendance" at bounding box center [532, 147] width 121 height 28
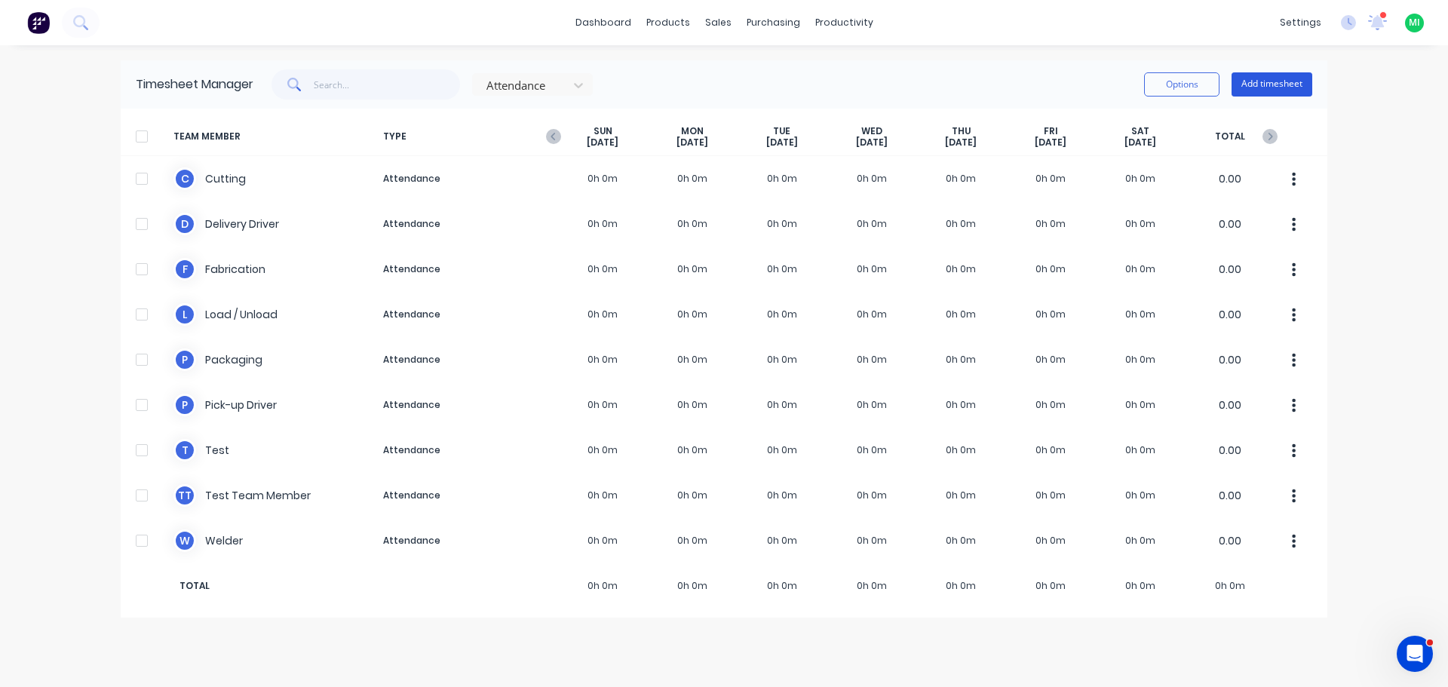
click at [1264, 81] on button "Add timesheet" at bounding box center [1272, 84] width 81 height 24
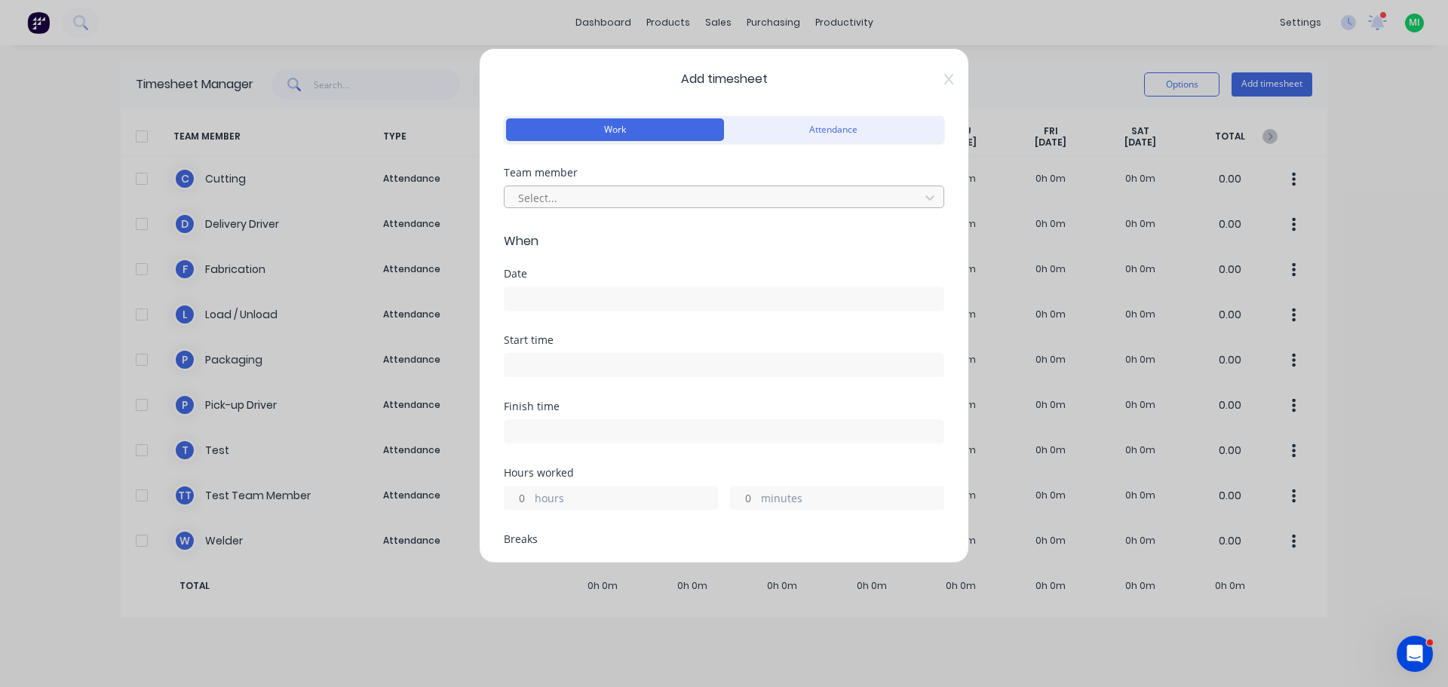
click at [647, 194] on div at bounding box center [714, 198] width 395 height 19
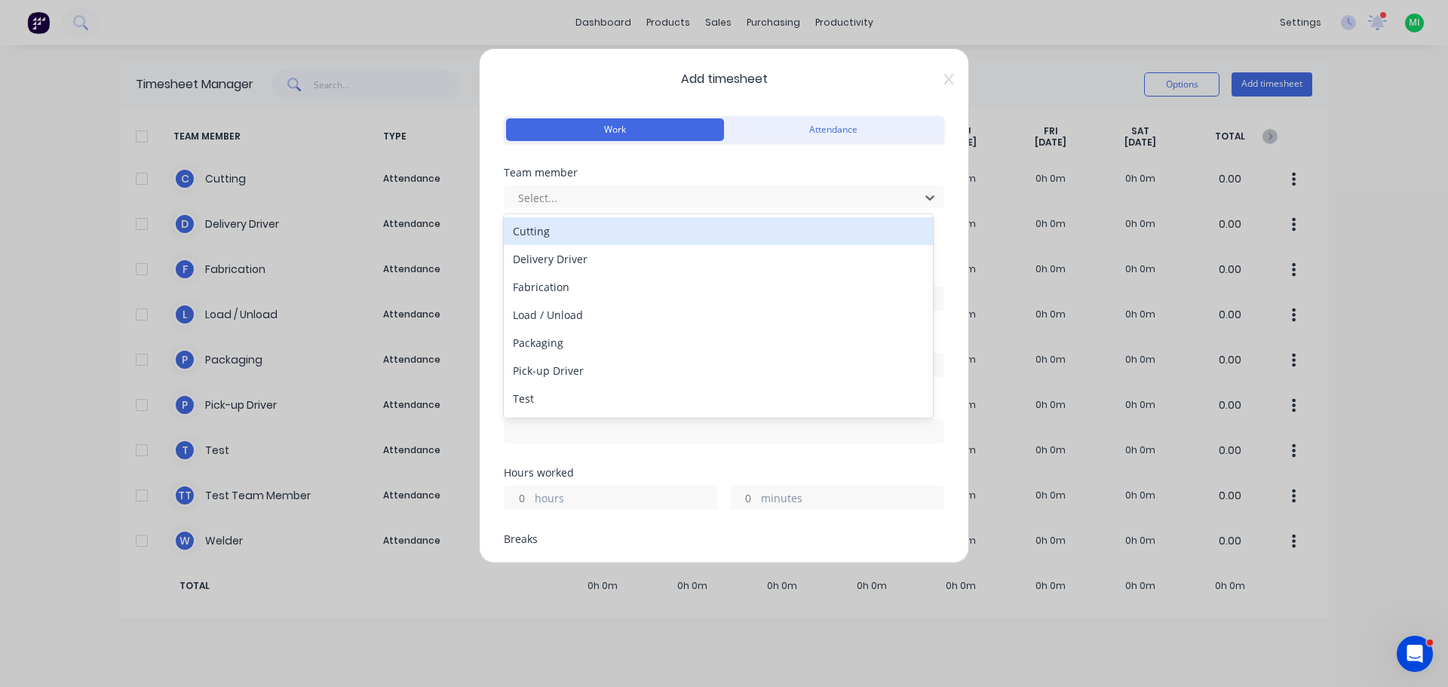
drag, startPoint x: 932, startPoint y: 78, endPoint x: 1132, endPoint y: 77, distance: 199.9
click at [932, 78] on span "Add timesheet" at bounding box center [724, 79] width 440 height 18
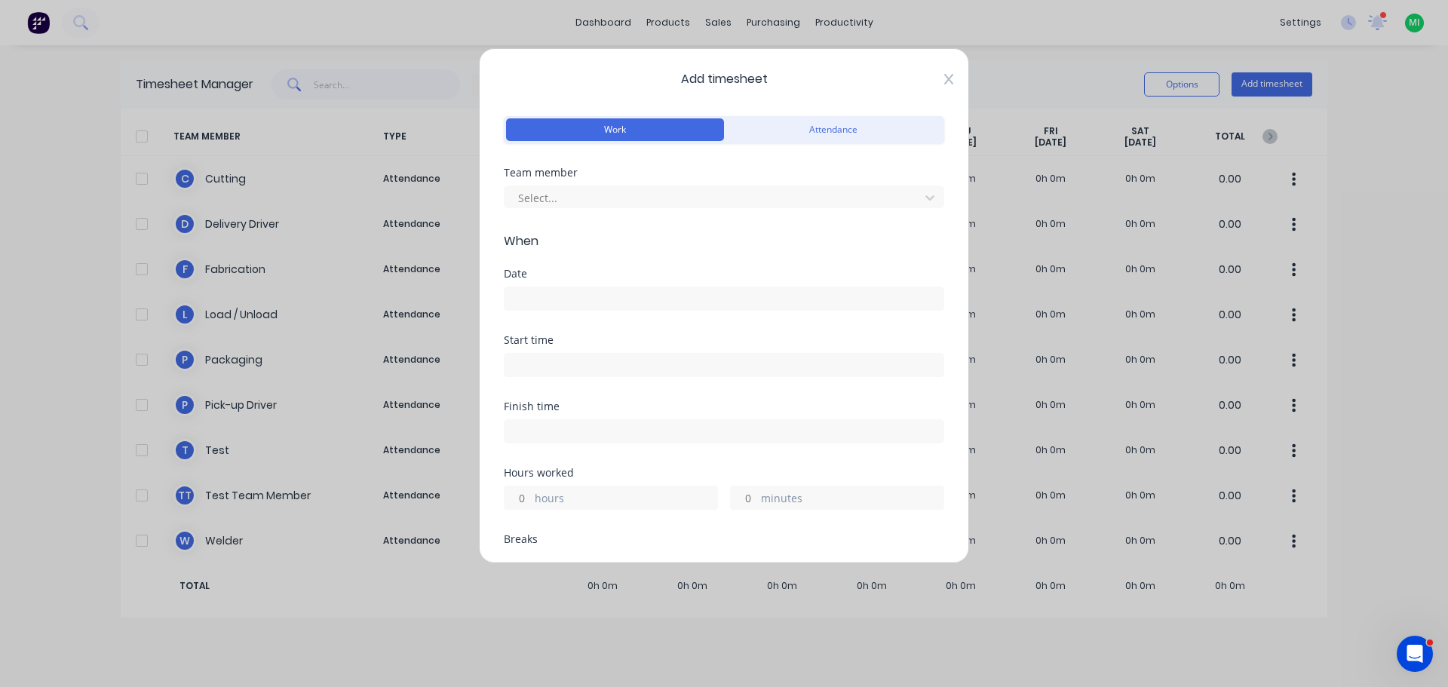
click at [944, 74] on icon at bounding box center [948, 79] width 9 height 12
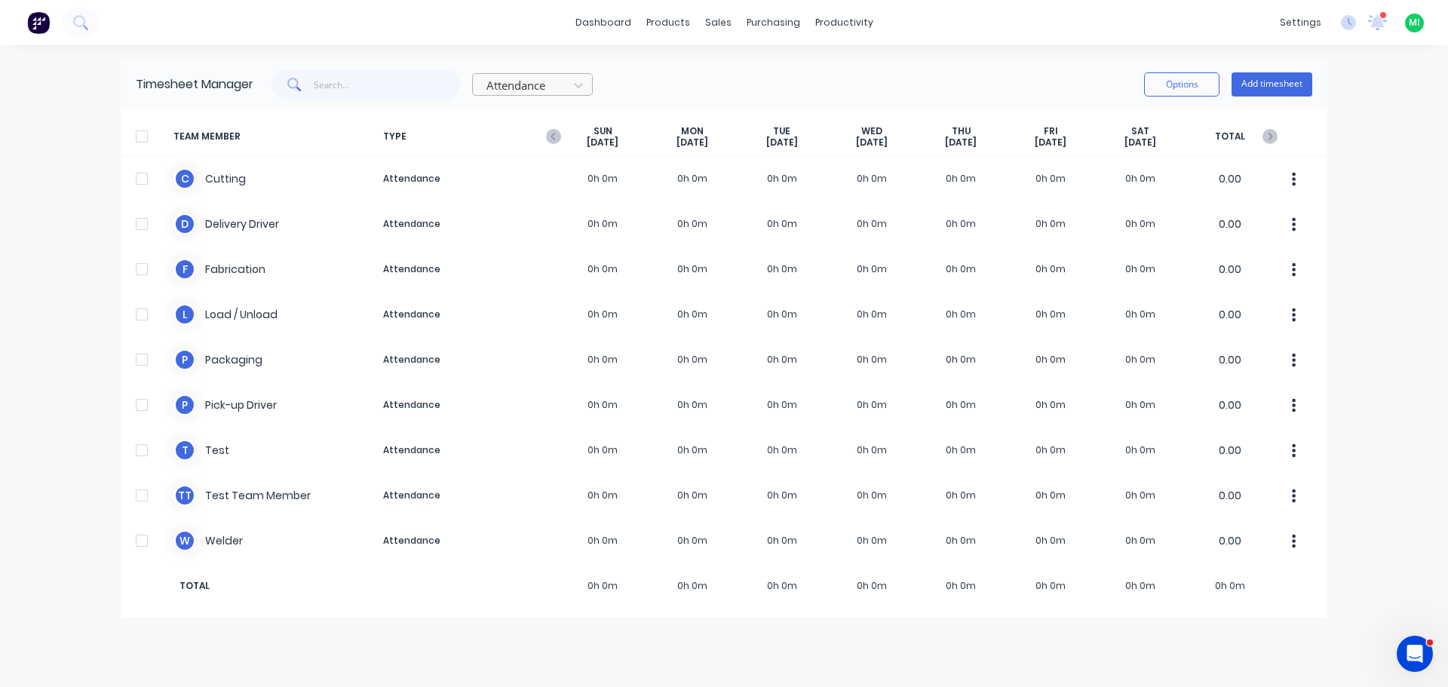
drag, startPoint x: 519, startPoint y: 80, endPoint x: 522, endPoint y: 94, distance: 13.9
click at [518, 81] on div at bounding box center [522, 85] width 75 height 19
click at [511, 115] on div "Work" at bounding box center [532, 119] width 121 height 28
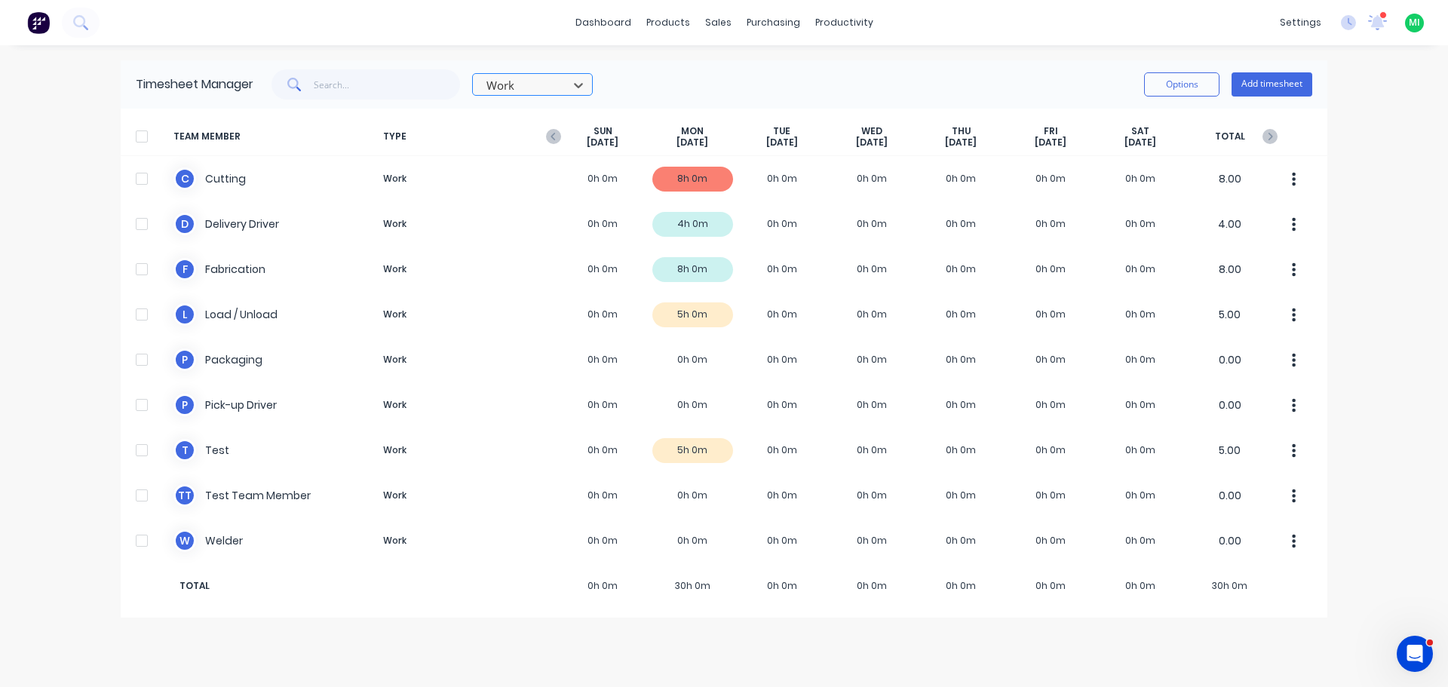
click at [524, 87] on div at bounding box center [522, 85] width 75 height 19
click at [550, 172] on div "Break" at bounding box center [532, 175] width 121 height 28
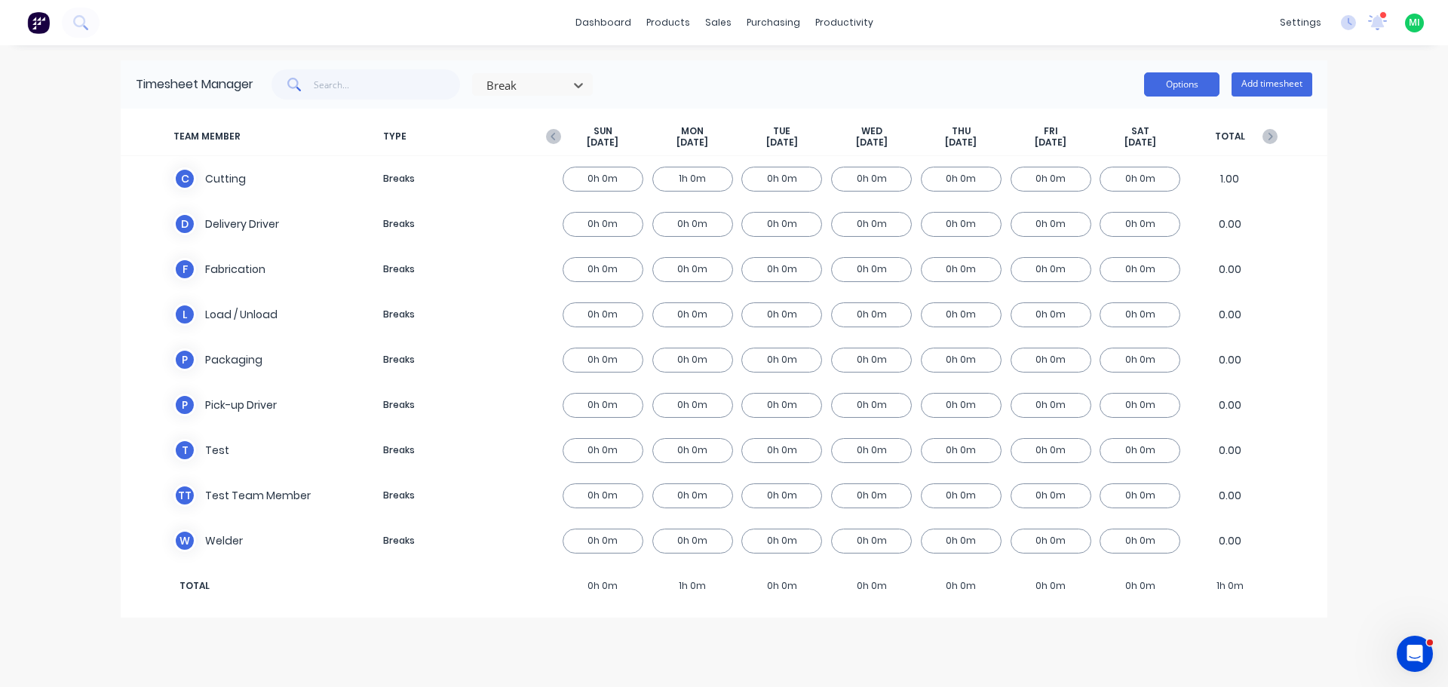
click at [1185, 85] on button "Options" at bounding box center [1181, 84] width 75 height 24
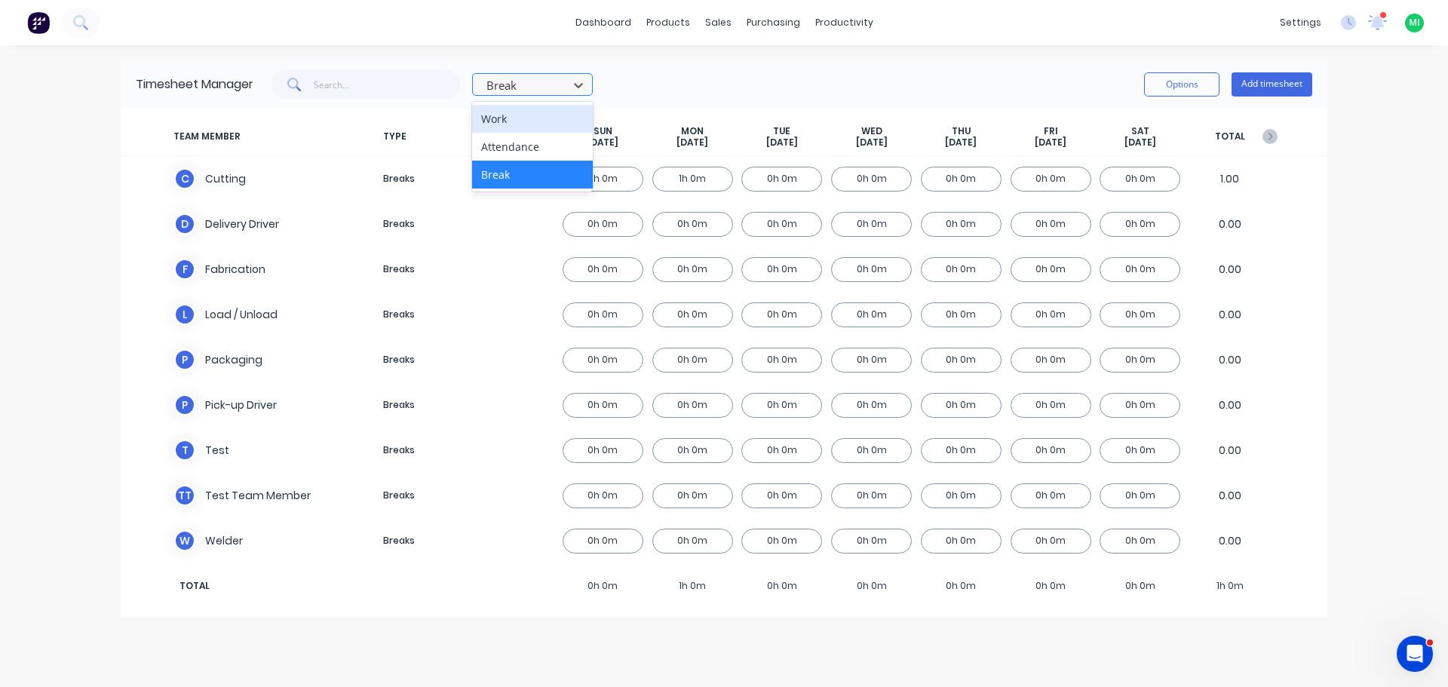
click at [529, 87] on div at bounding box center [522, 85] width 75 height 19
click at [517, 124] on div "Work" at bounding box center [532, 119] width 121 height 28
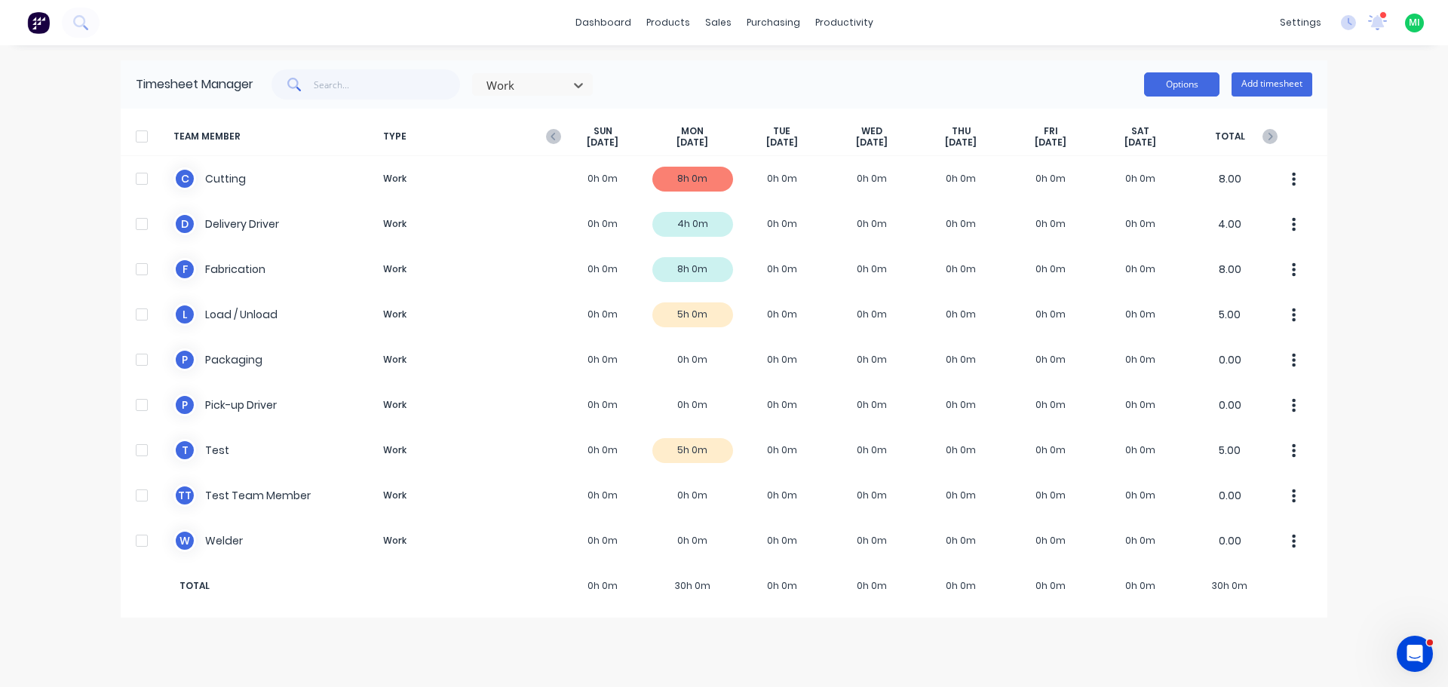
click at [1207, 82] on button "Options" at bounding box center [1181, 84] width 75 height 24
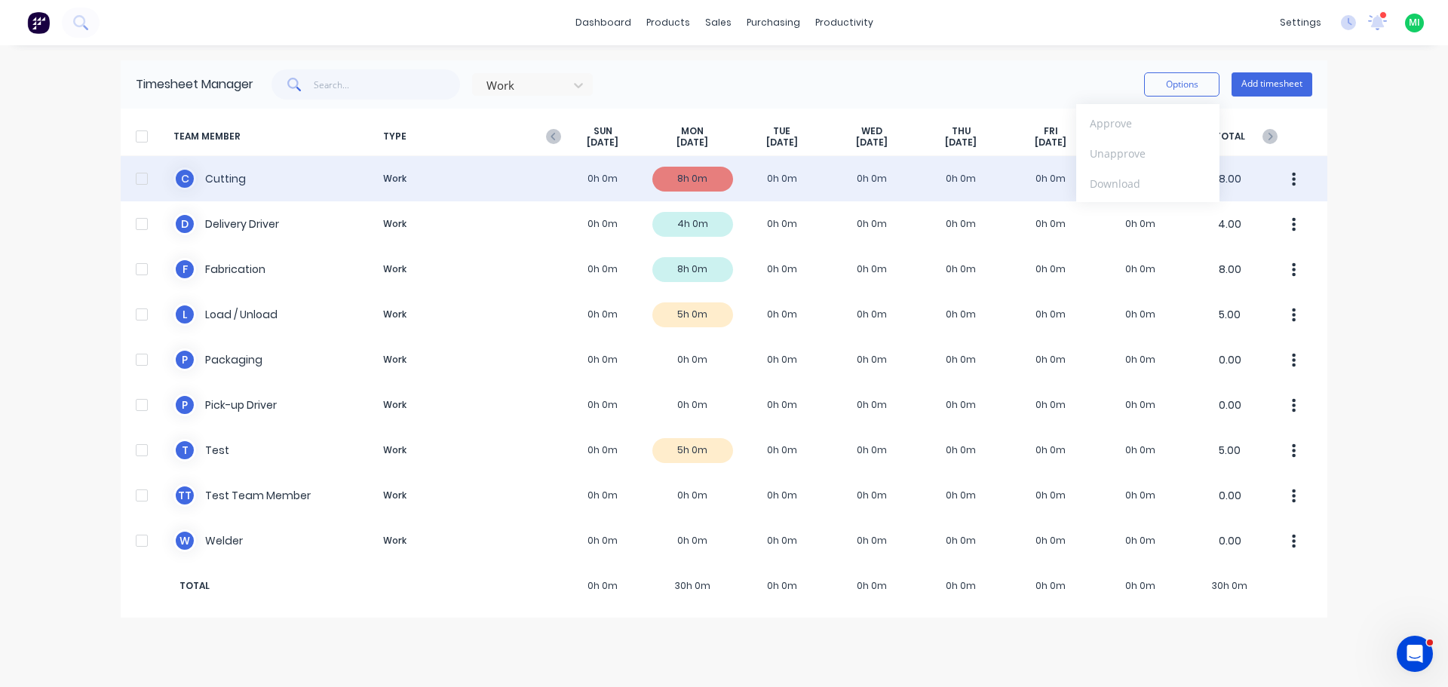
click at [132, 180] on div at bounding box center [142, 179] width 30 height 30
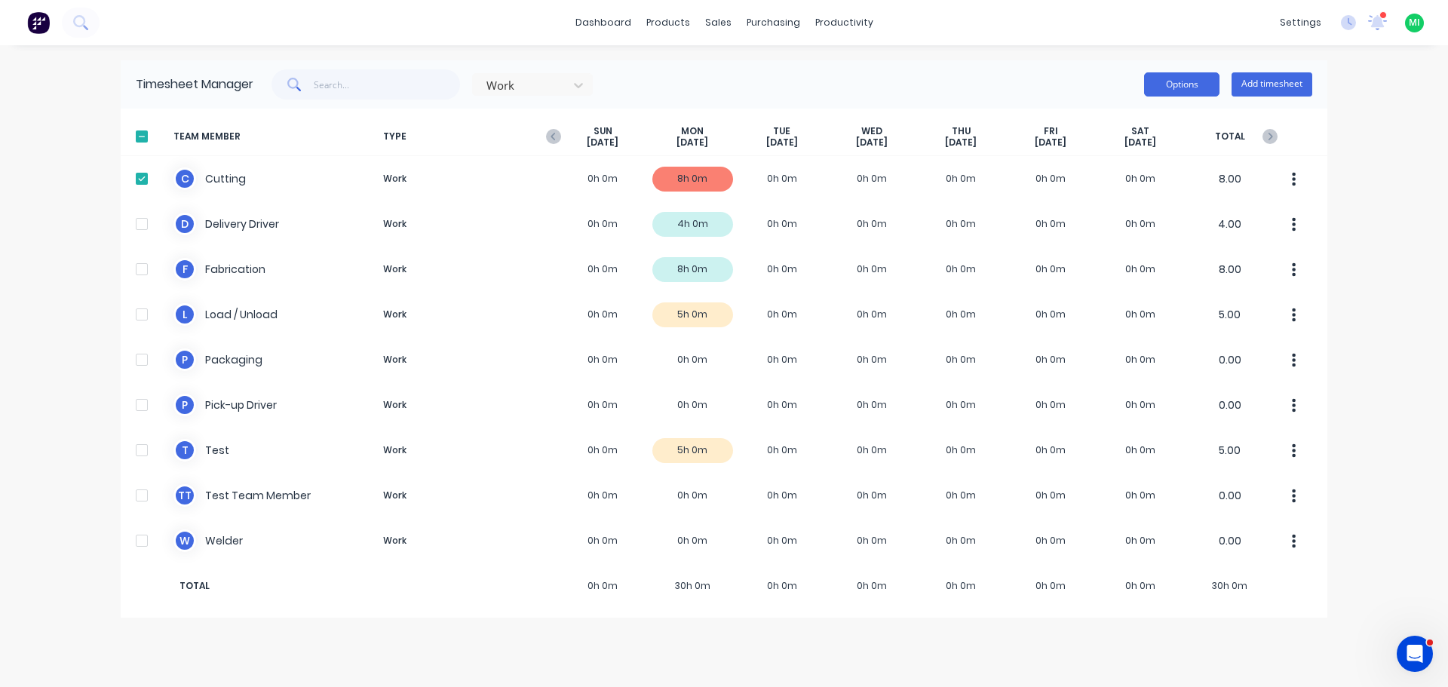
click at [1176, 83] on button "Options" at bounding box center [1181, 84] width 75 height 24
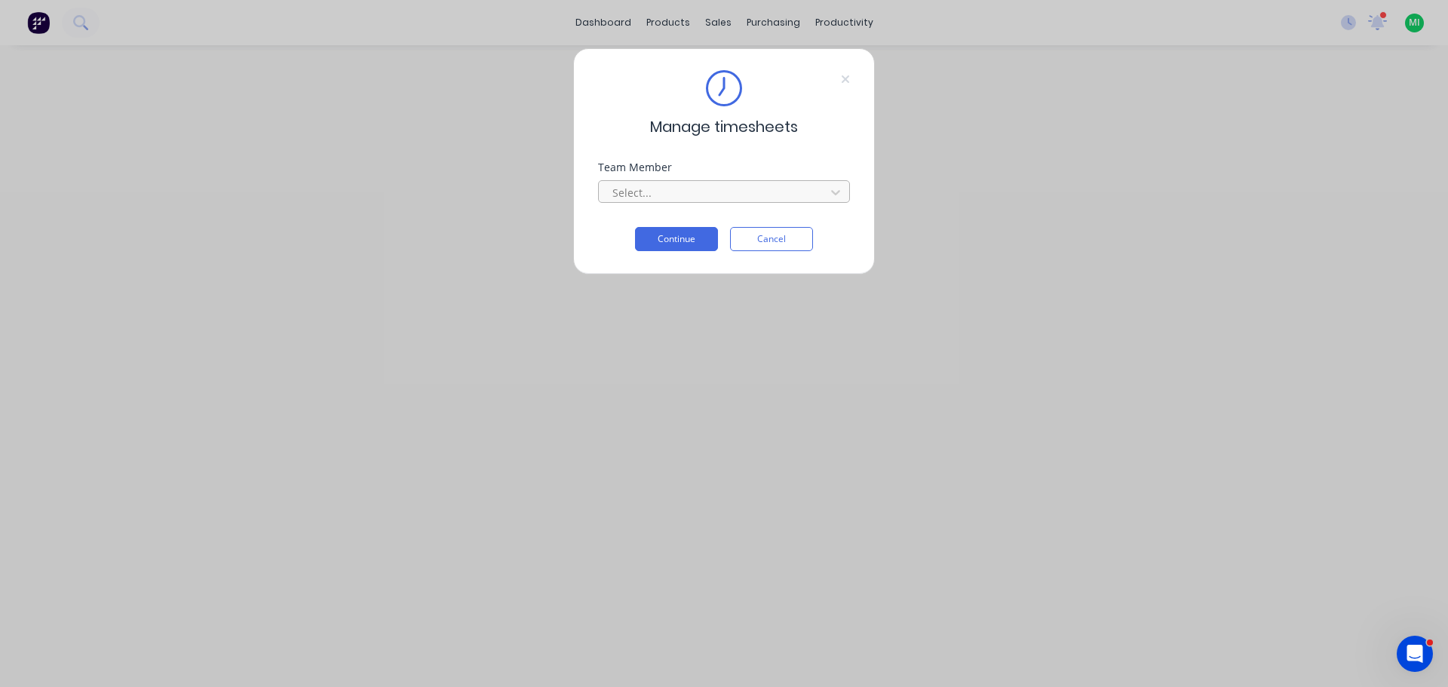
click at [764, 192] on div at bounding box center [714, 192] width 207 height 19
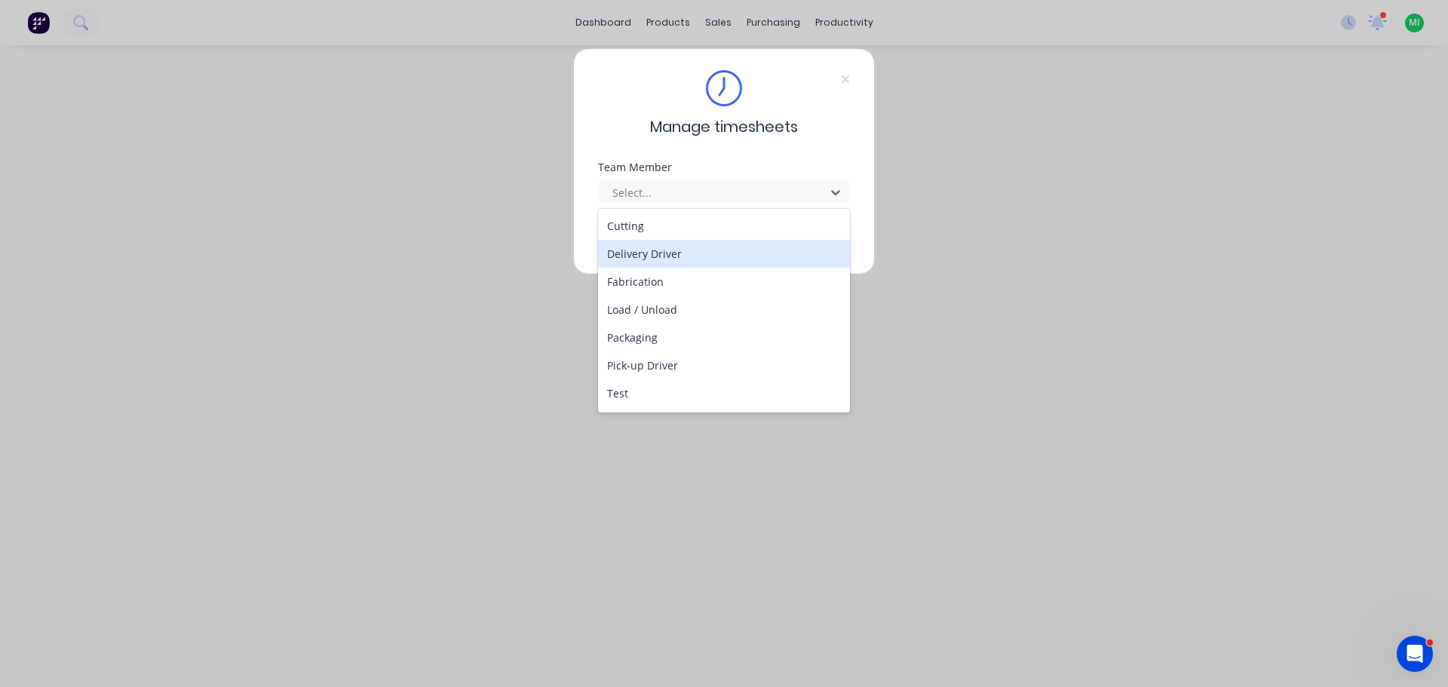
click at [669, 261] on div "Delivery Driver" at bounding box center [724, 254] width 252 height 28
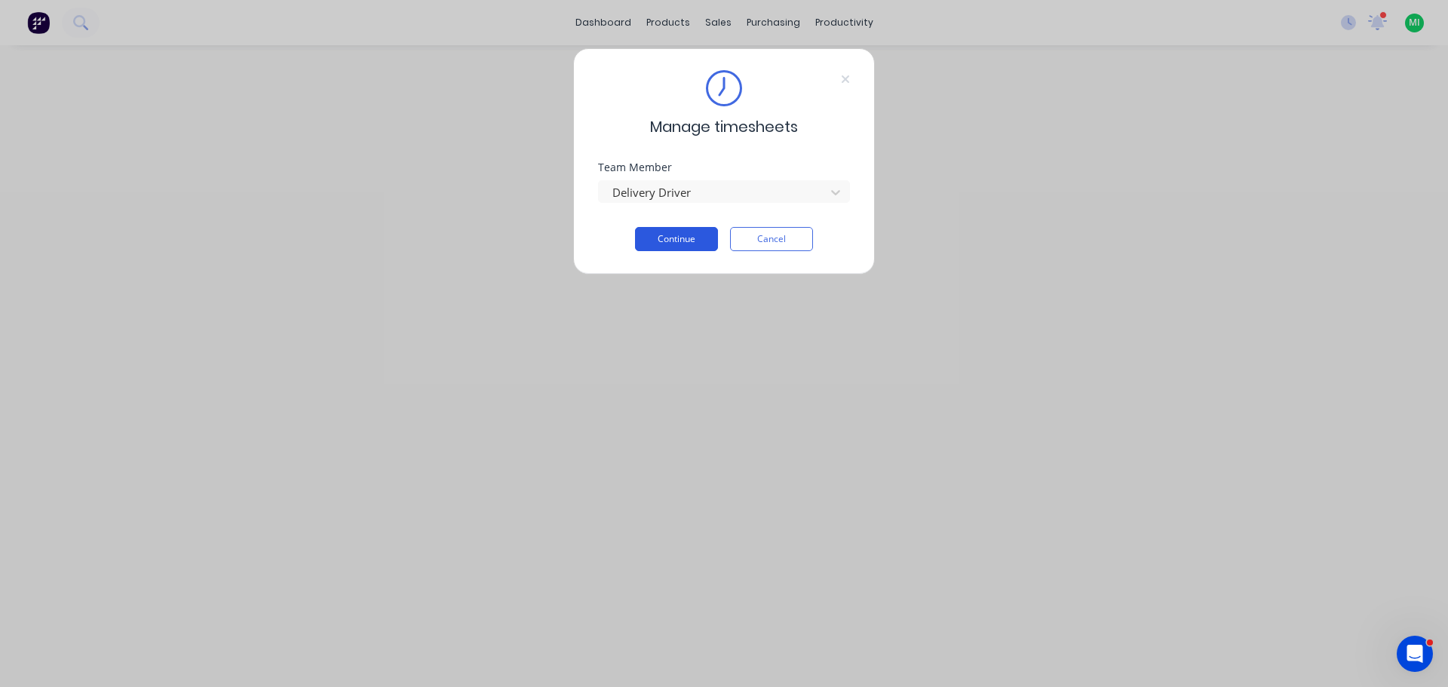
click at [651, 245] on button "Continue" at bounding box center [676, 239] width 83 height 24
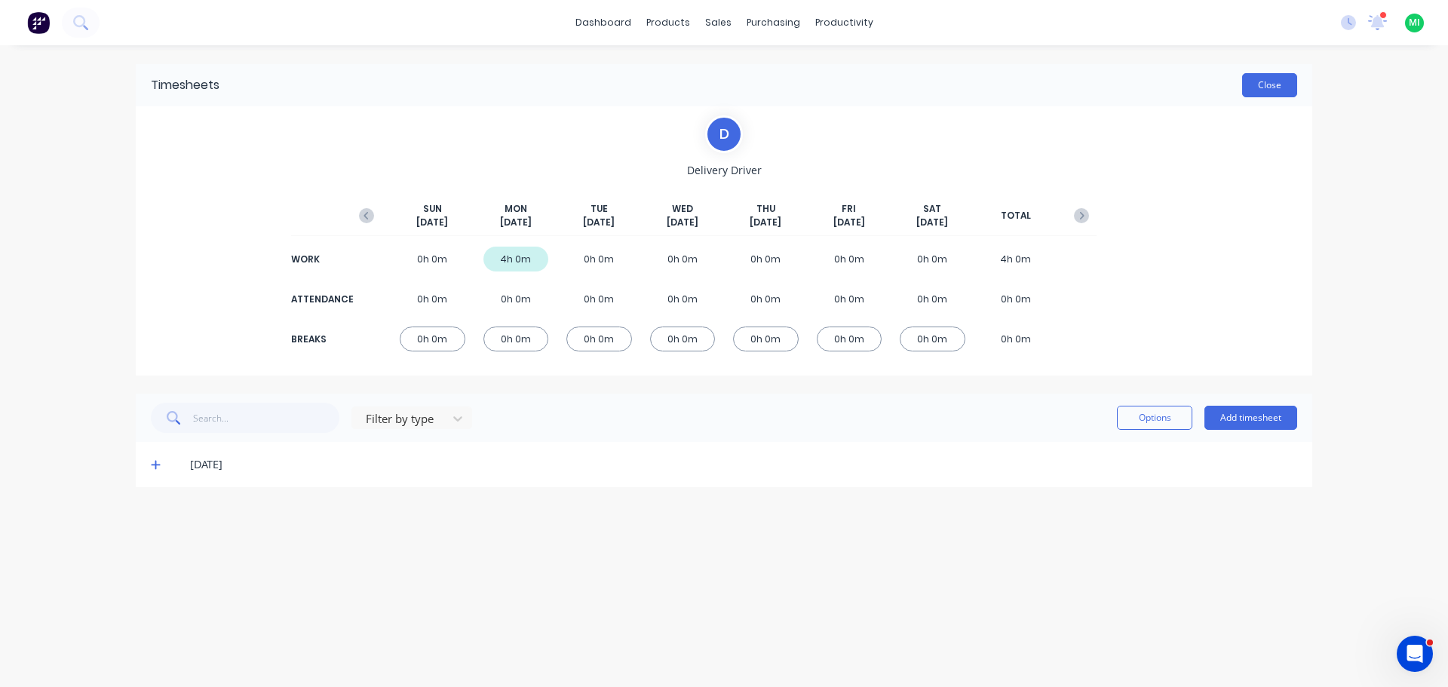
click at [1268, 89] on button "Close" at bounding box center [1269, 85] width 55 height 24
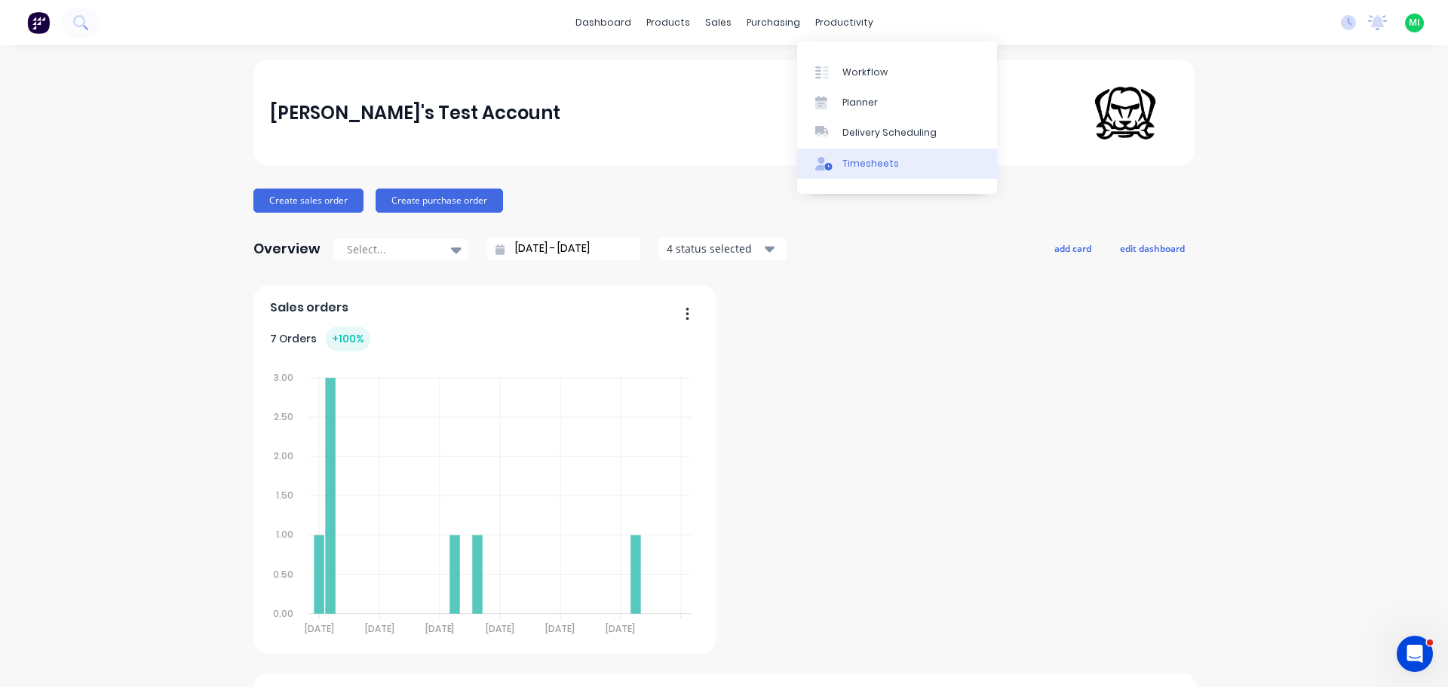
click at [857, 169] on div "Timesheets" at bounding box center [870, 164] width 57 height 14
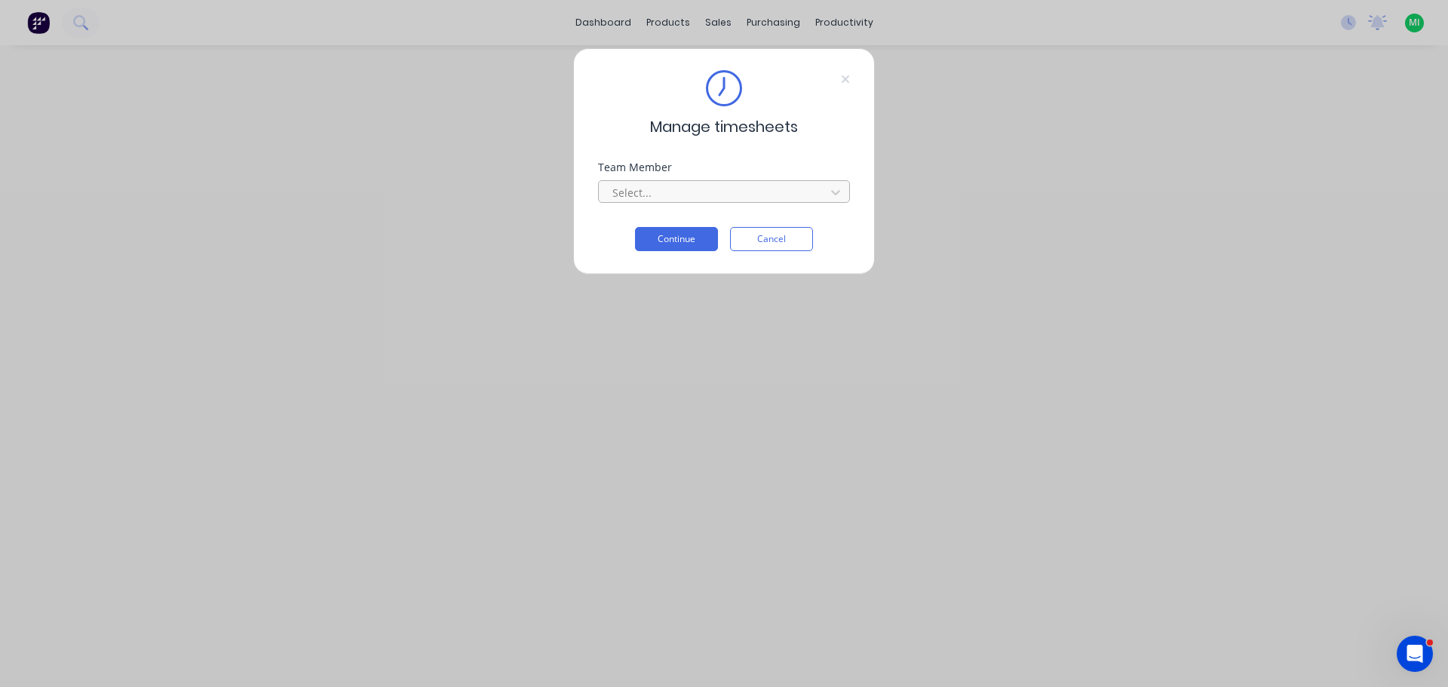
click at [708, 189] on div at bounding box center [714, 192] width 207 height 19
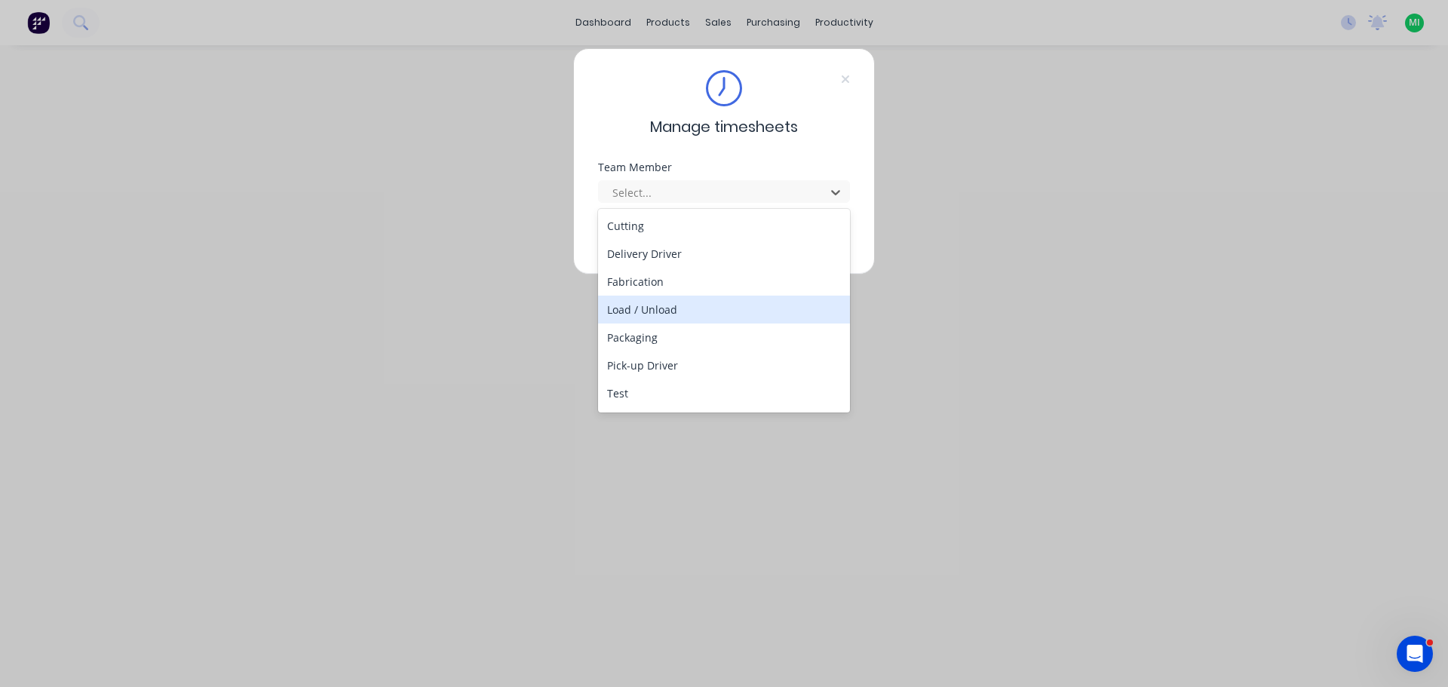
click at [670, 308] on div "Load / Unload" at bounding box center [724, 310] width 252 height 28
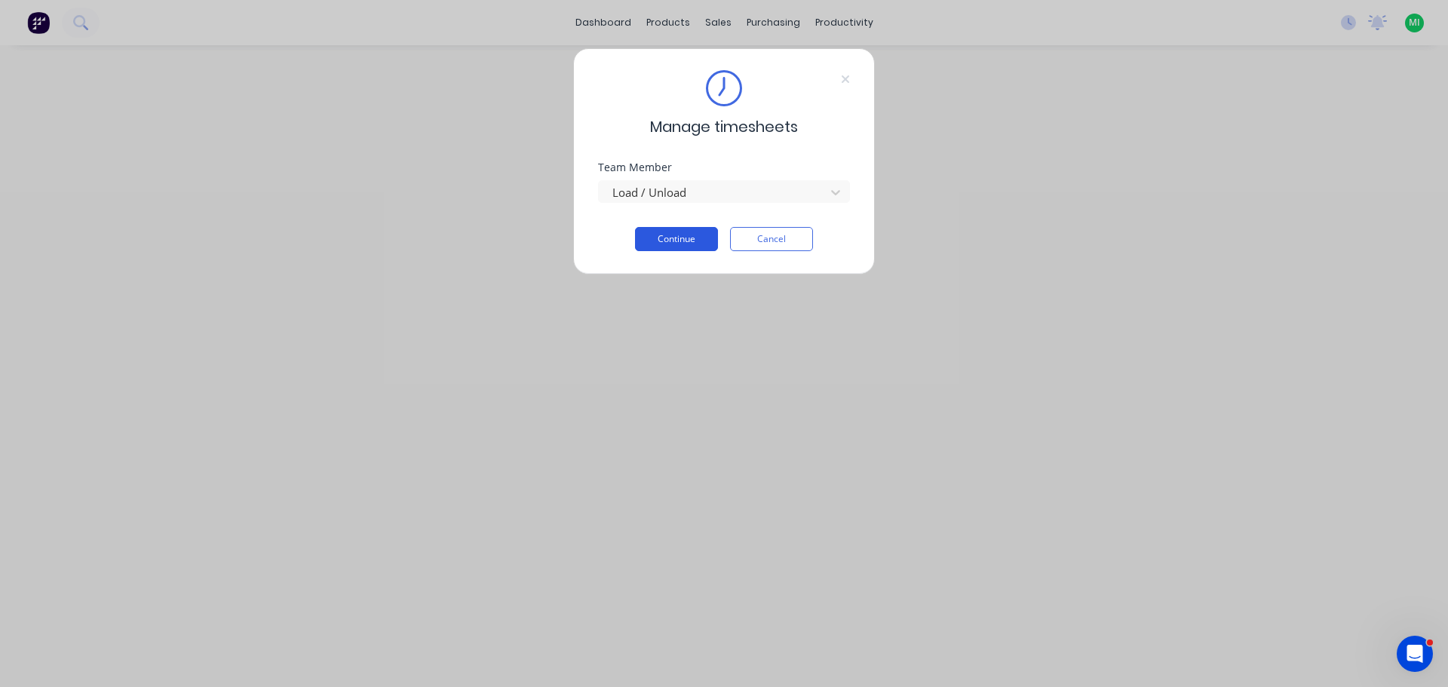
click at [672, 232] on button "Continue" at bounding box center [676, 239] width 83 height 24
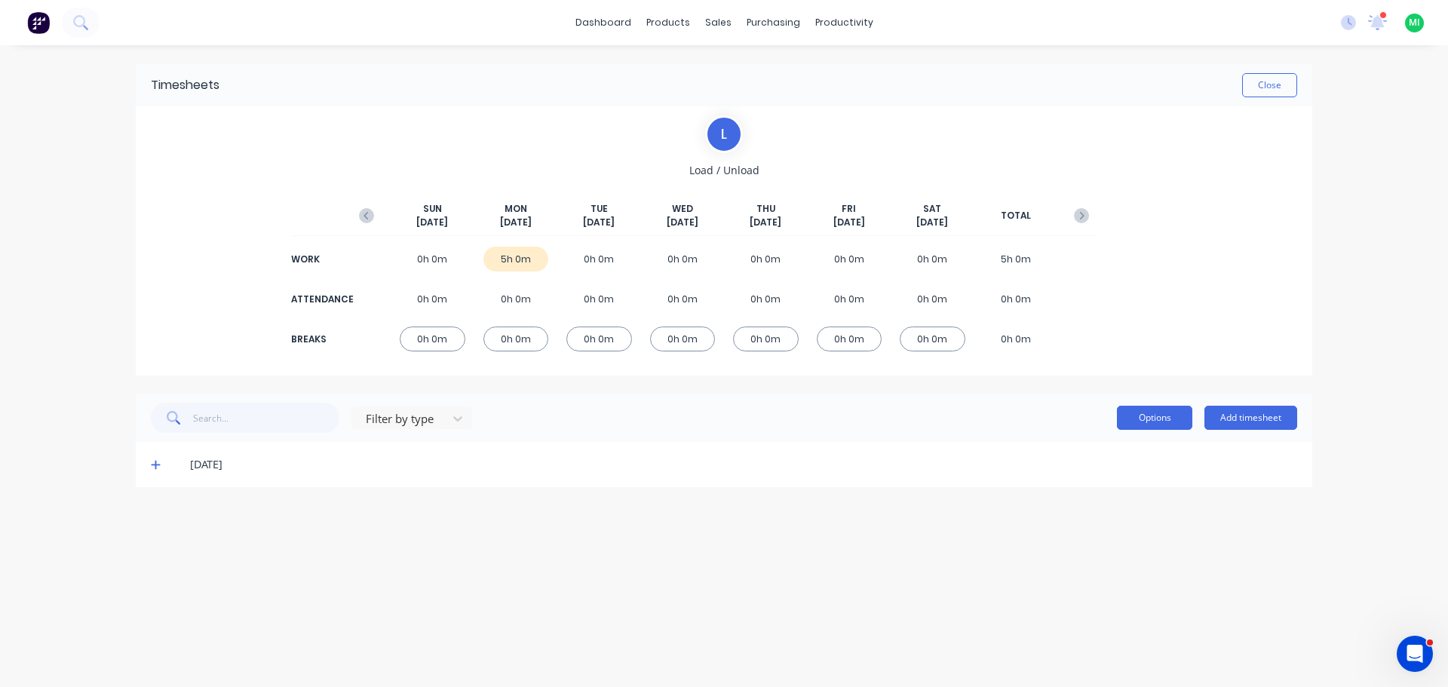
click at [1153, 418] on button "Options" at bounding box center [1154, 418] width 75 height 24
click at [1256, 78] on button "Close" at bounding box center [1269, 85] width 55 height 24
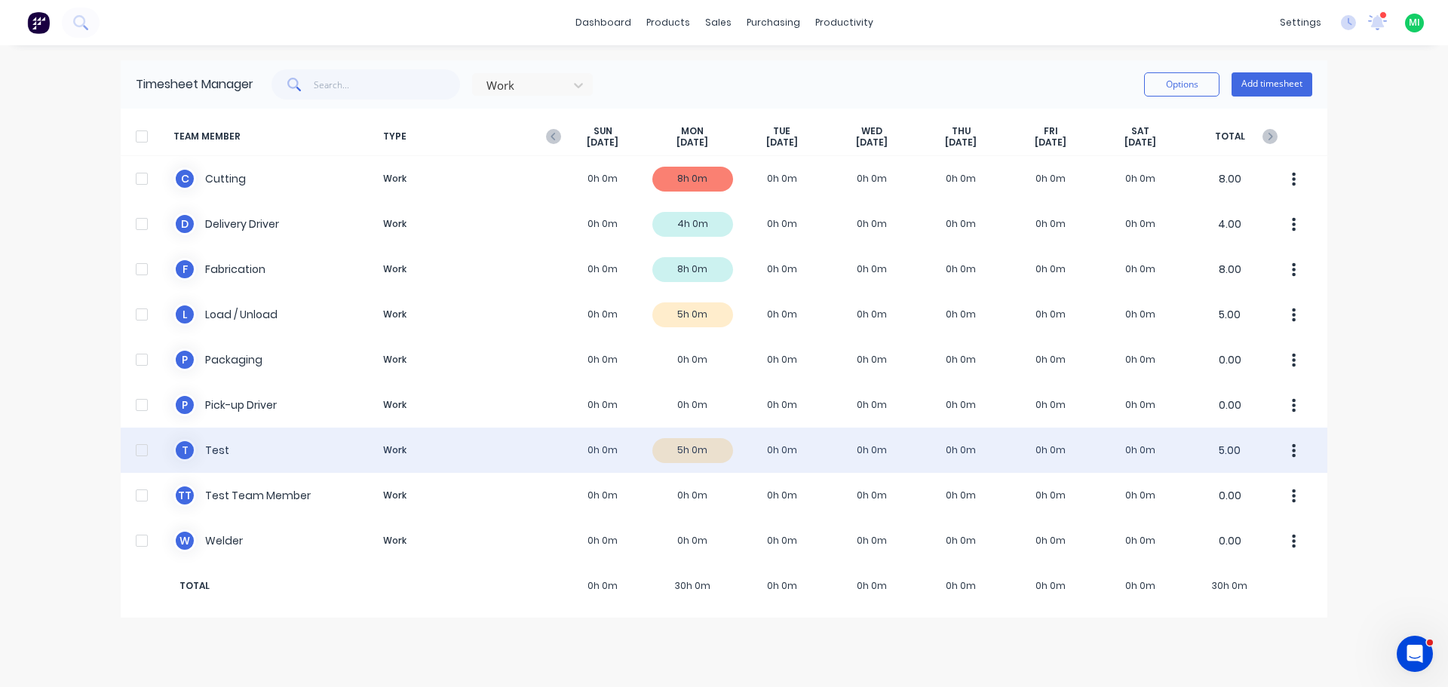
click at [1292, 454] on icon "button" at bounding box center [1294, 451] width 4 height 17
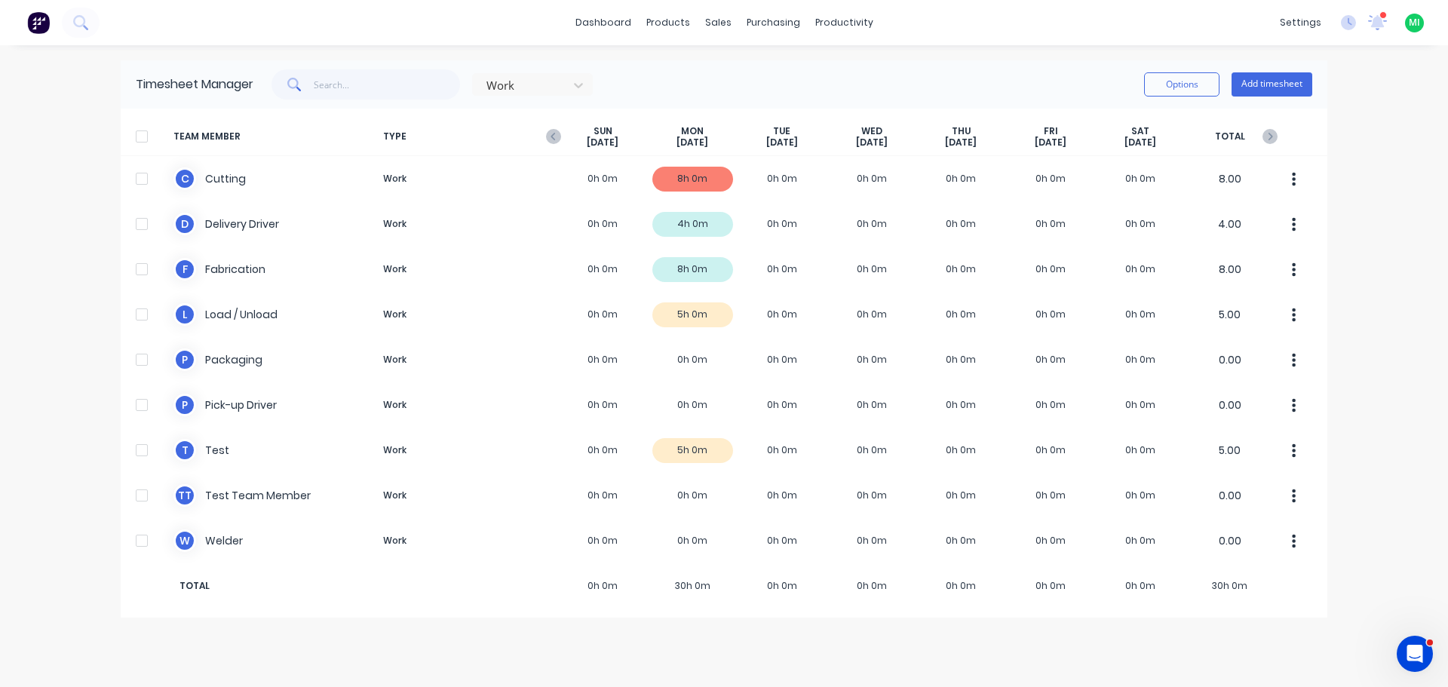
click at [1014, 669] on div "Timesheet Manager Work Options Add timesheet TEAM MEMBER TYPE [DATE] [DATE] [DA…" at bounding box center [724, 366] width 1207 height 612
